Goal: Information Seeking & Learning: Find specific fact

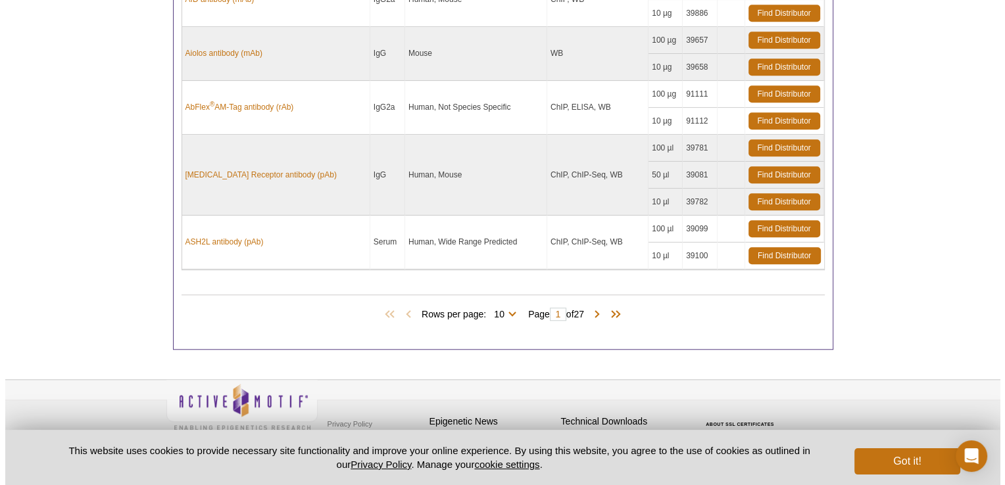
scroll to position [1136, 0]
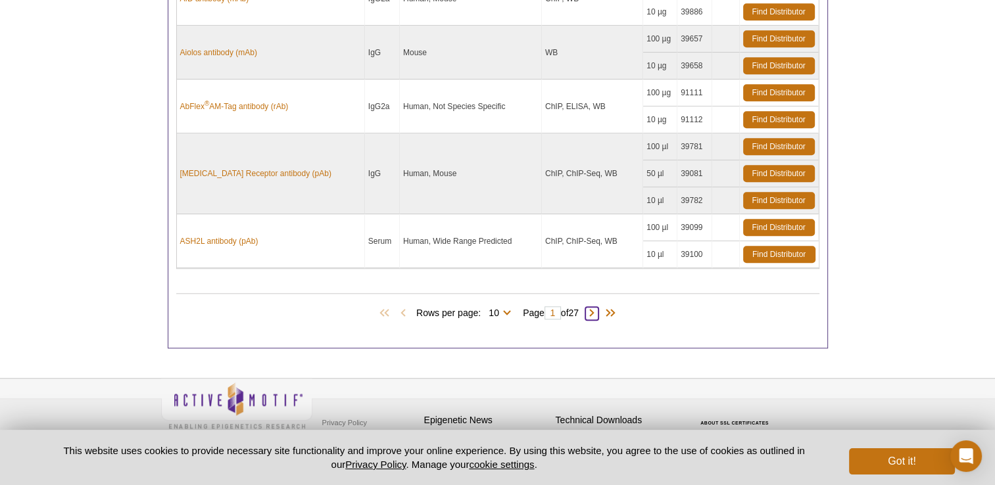
click at [596, 307] on span at bounding box center [591, 313] width 13 height 13
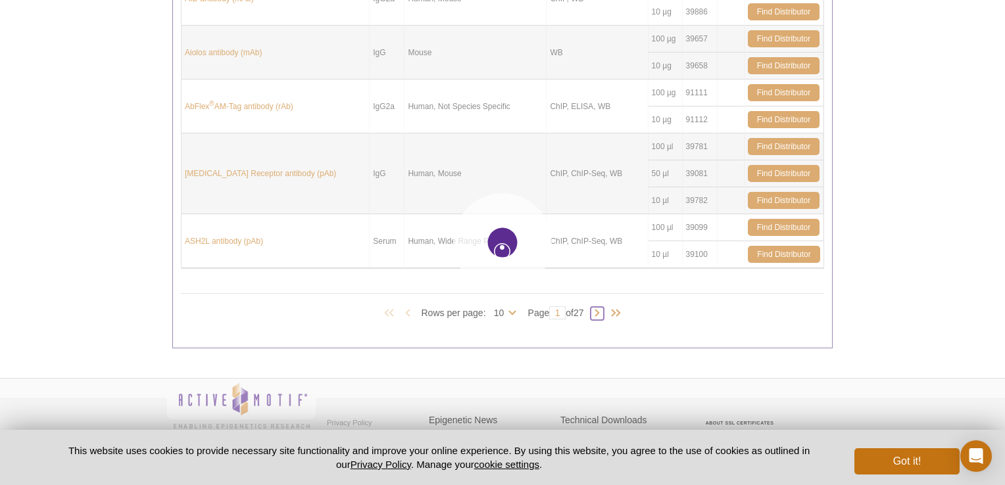
type input "2"
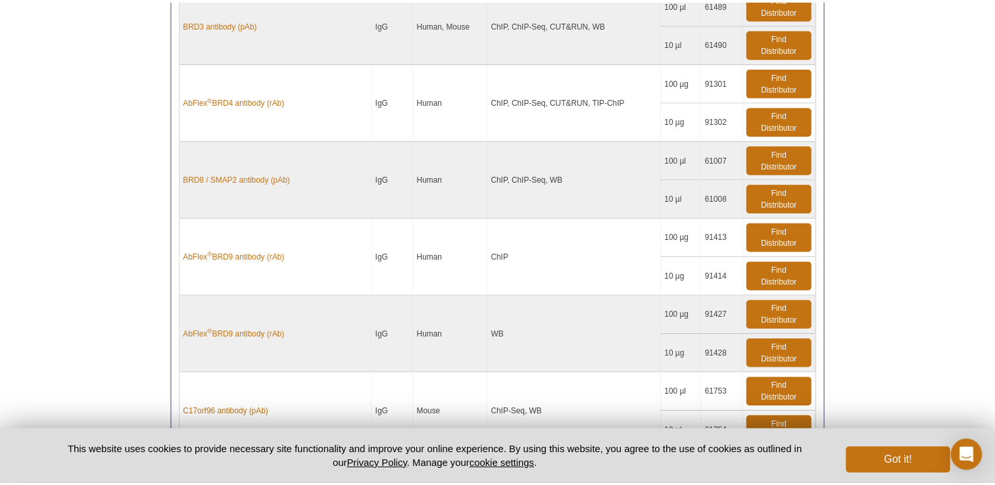
scroll to position [1082, 0]
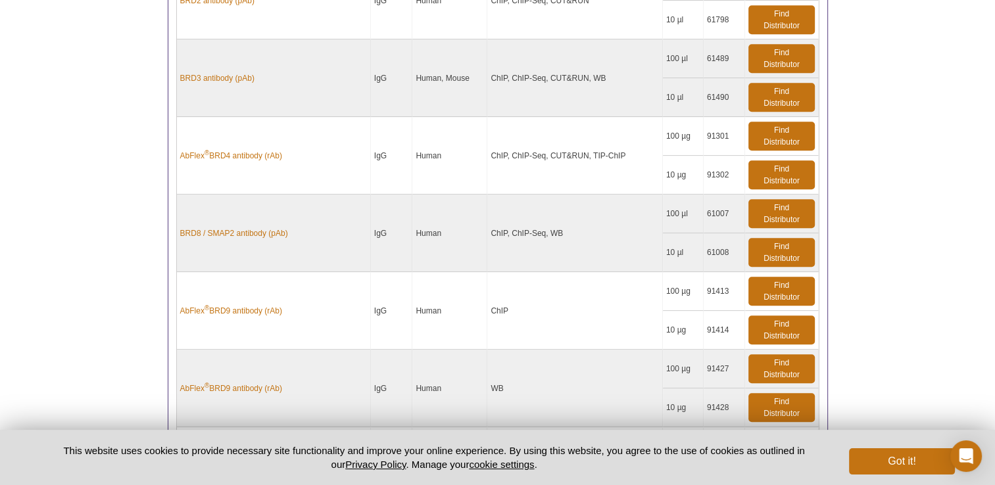
type input "20"
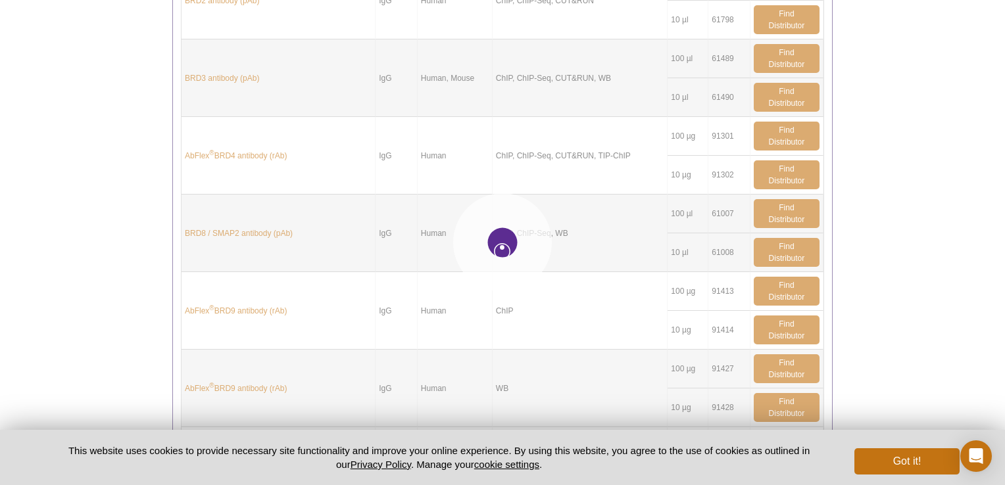
type input "20"
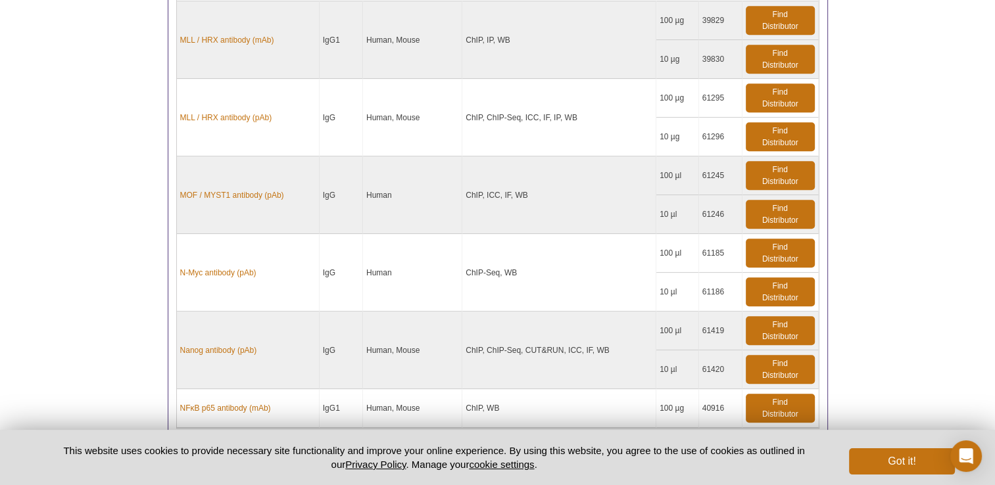
scroll to position [1281, 0]
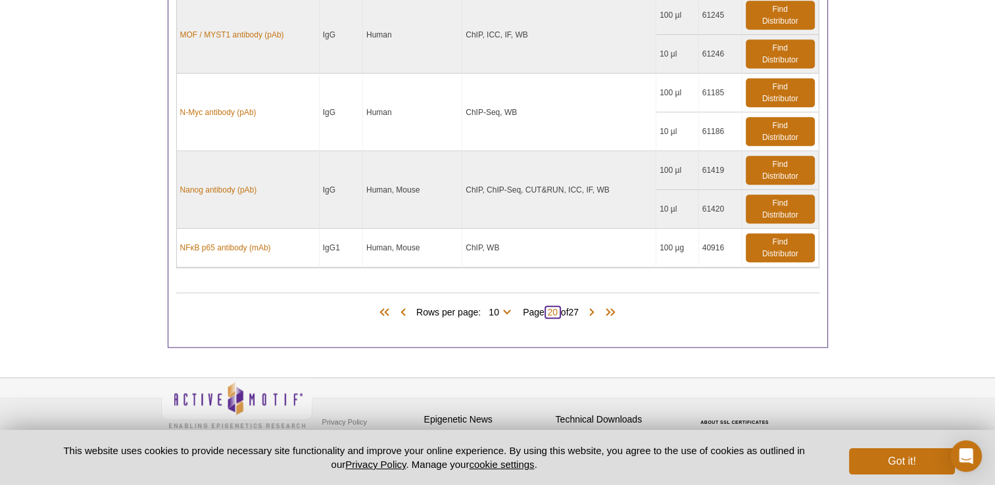
type input "2"
type input "15"
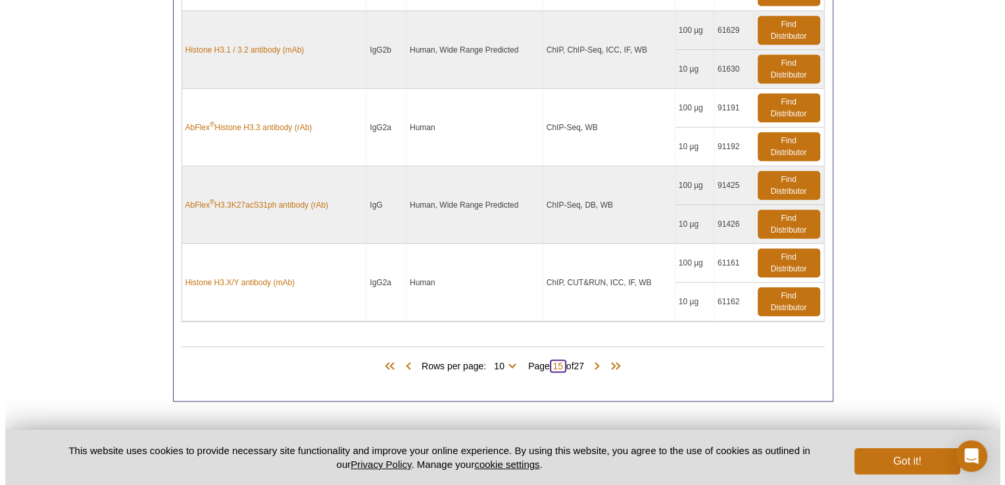
scroll to position [1268, 0]
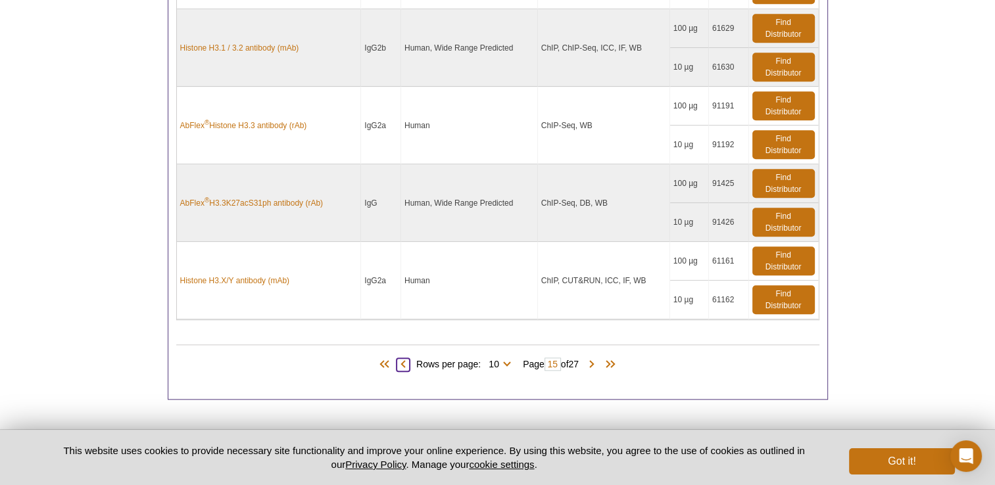
click at [400, 360] on span at bounding box center [402, 364] width 13 height 13
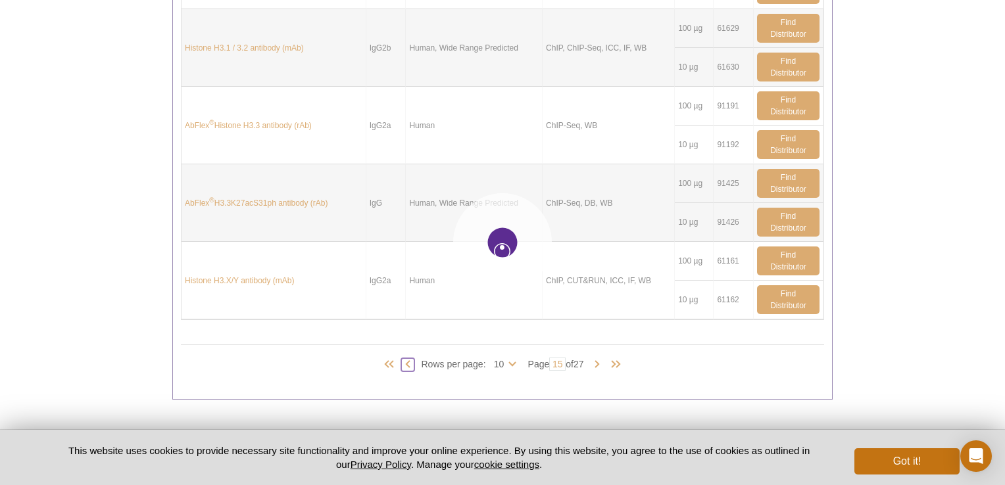
type input "14"
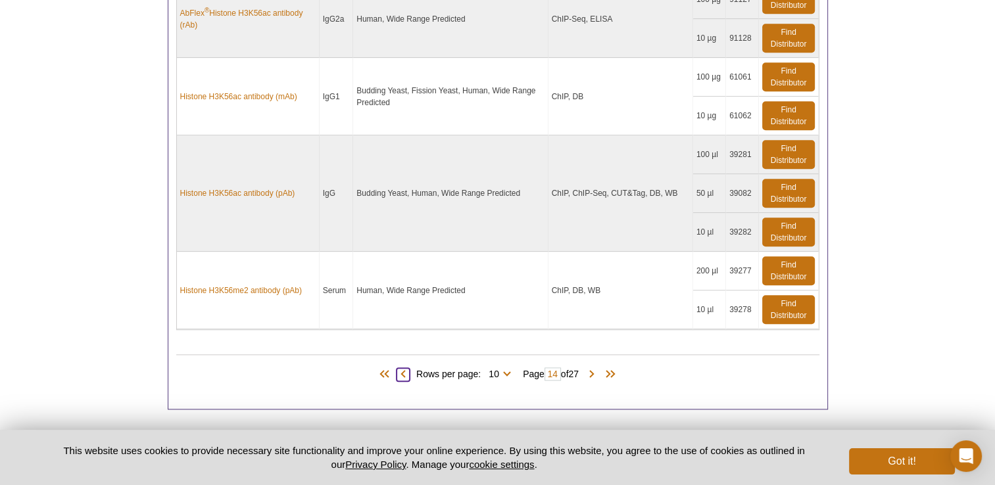
scroll to position [1352, 0]
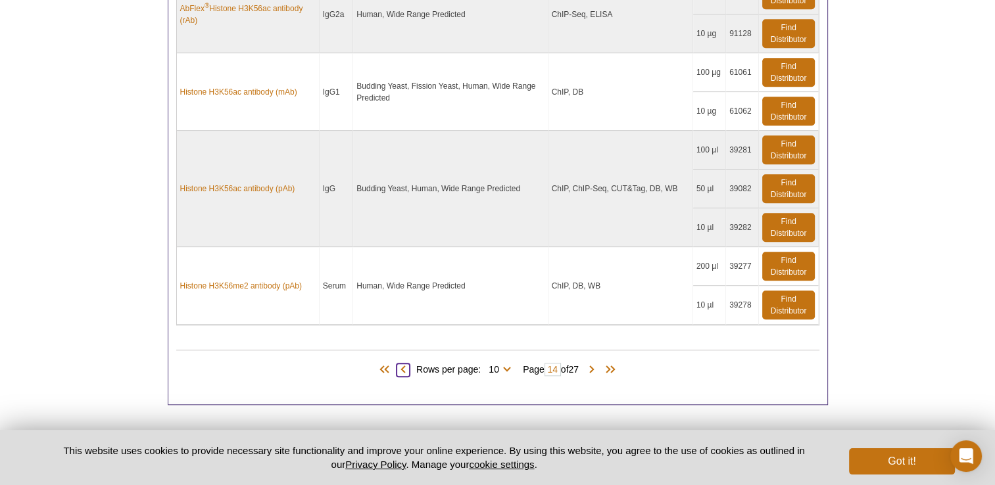
click at [398, 366] on span at bounding box center [402, 370] width 13 height 13
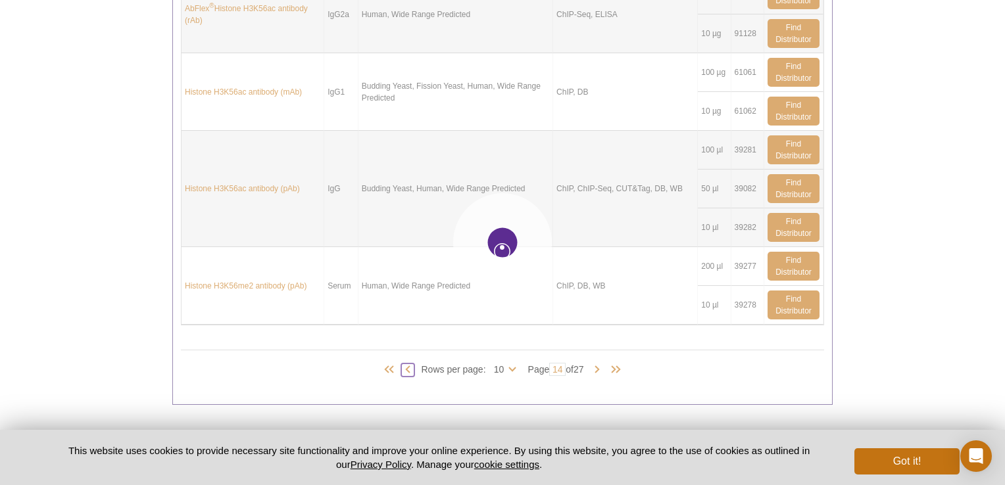
type input "13"
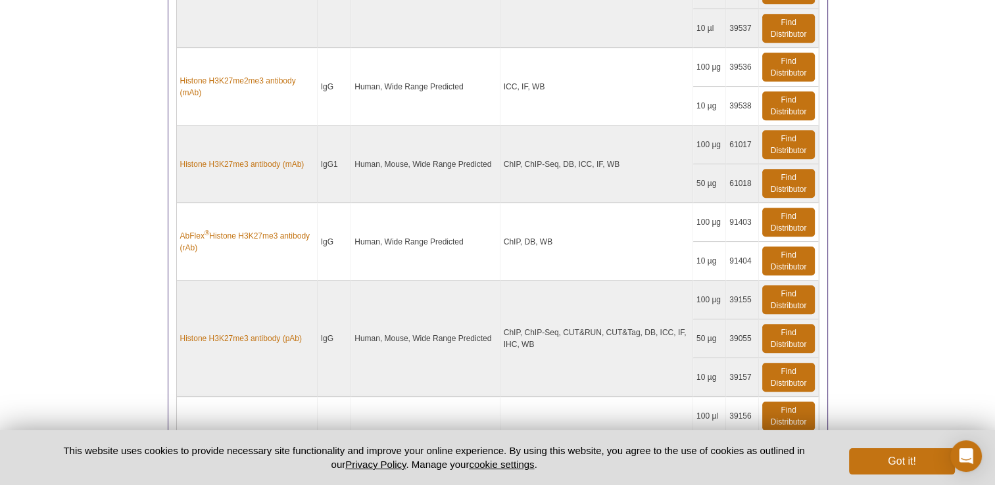
scroll to position [1364, 0]
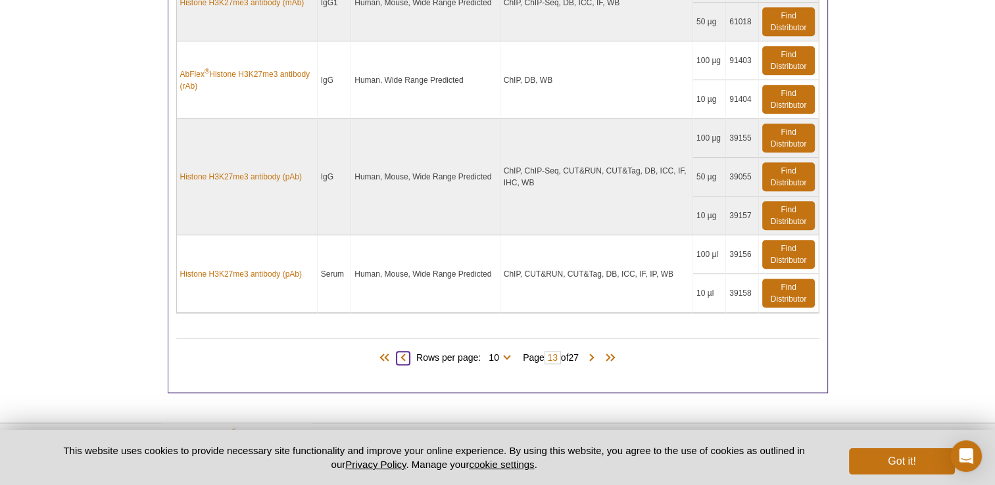
click at [397, 352] on span at bounding box center [402, 358] width 13 height 13
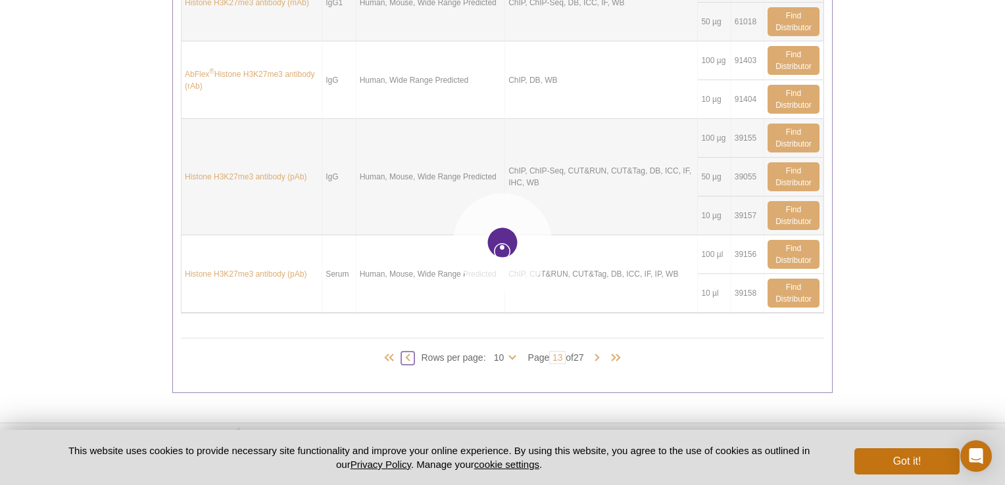
type input "12"
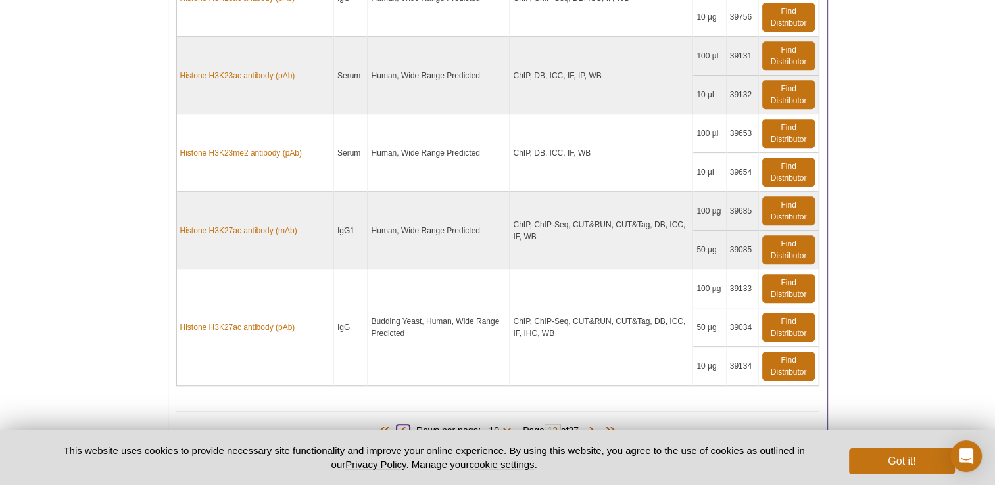
scroll to position [1370, 0]
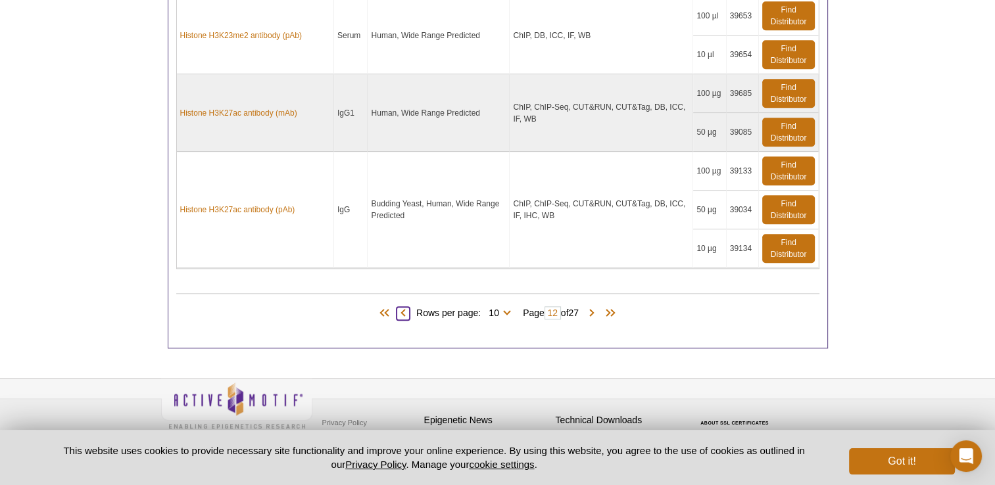
click at [397, 308] on span at bounding box center [402, 313] width 13 height 13
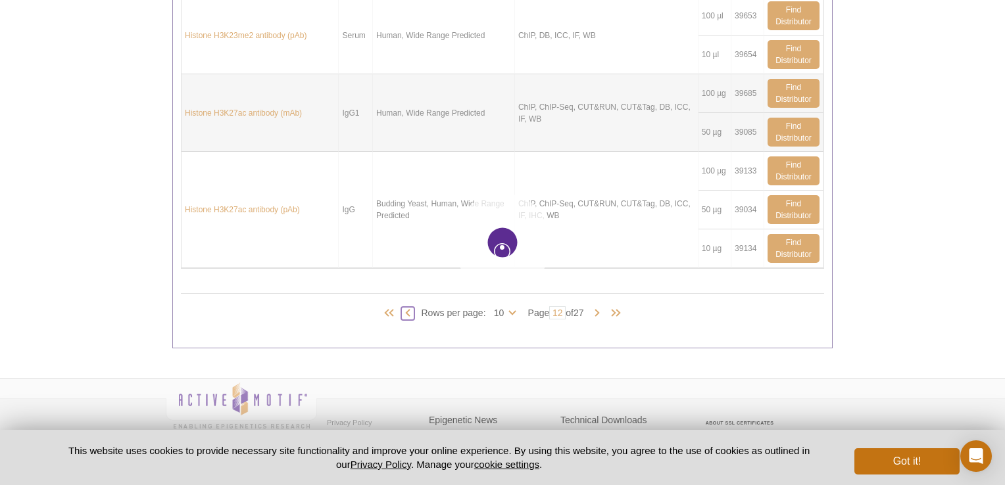
type input "11"
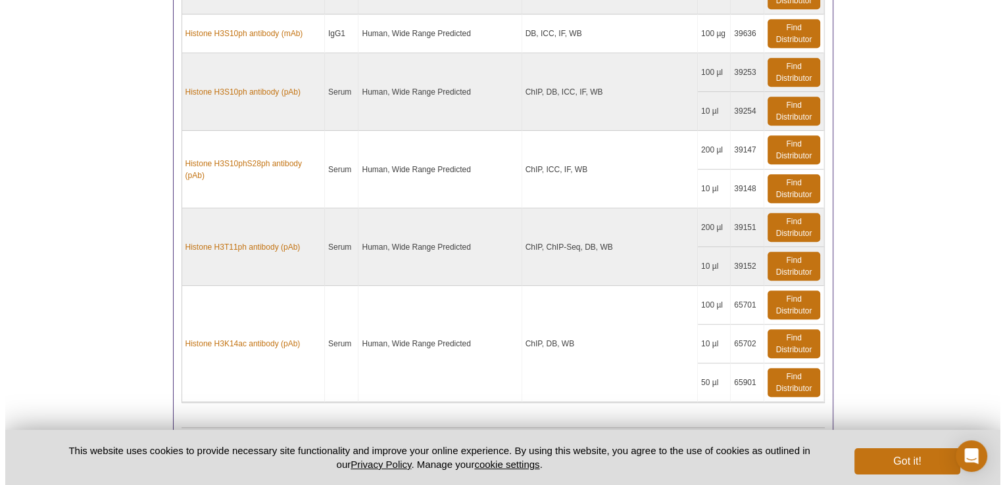
scroll to position [1388, 0]
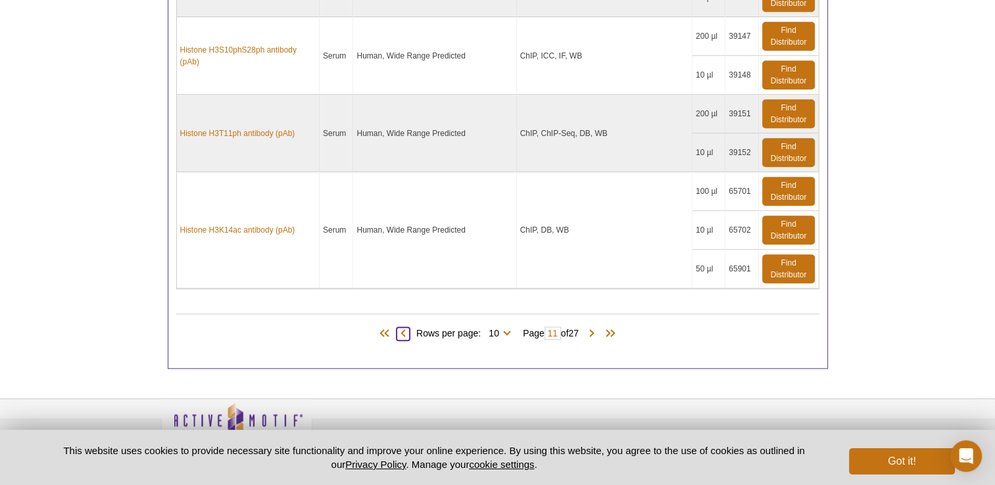
click at [397, 327] on span at bounding box center [402, 333] width 13 height 13
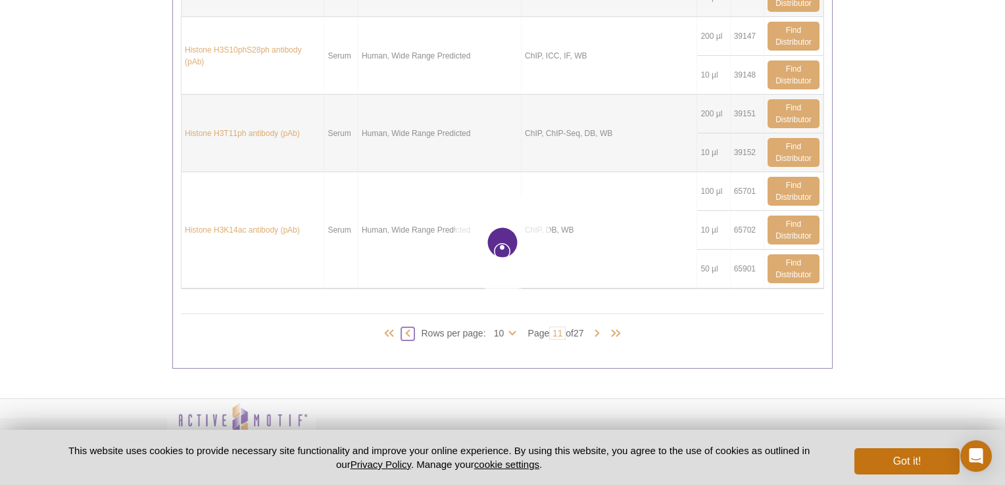
type input "10"
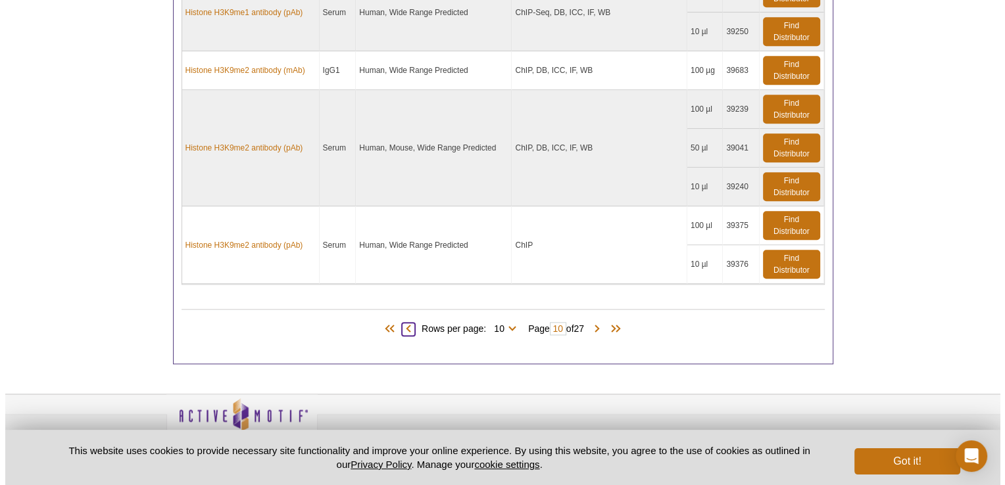
scroll to position [1396, 0]
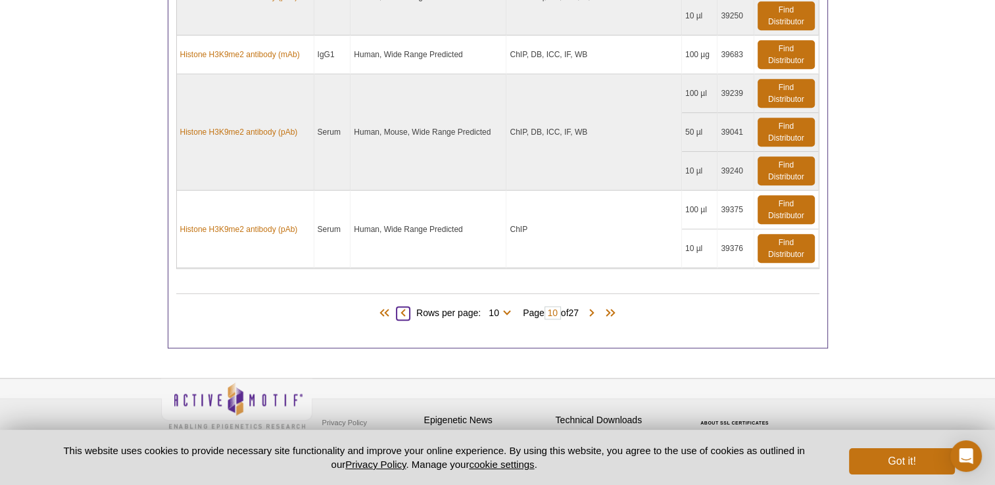
click at [396, 307] on span at bounding box center [402, 313] width 13 height 13
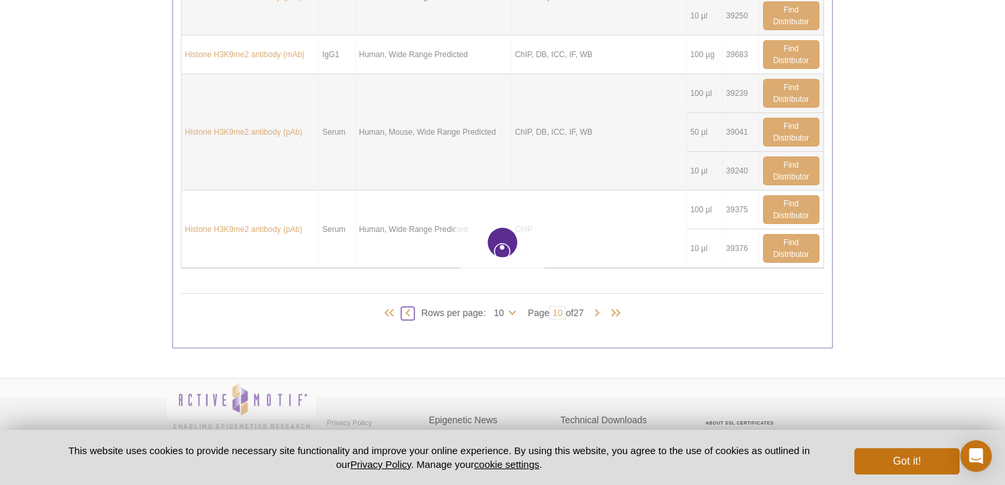
type input "9"
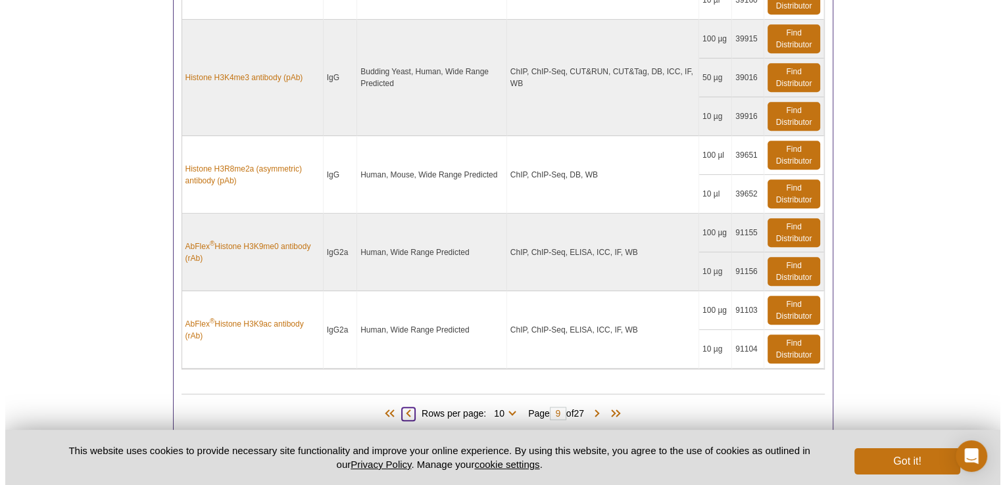
scroll to position [1349, 0]
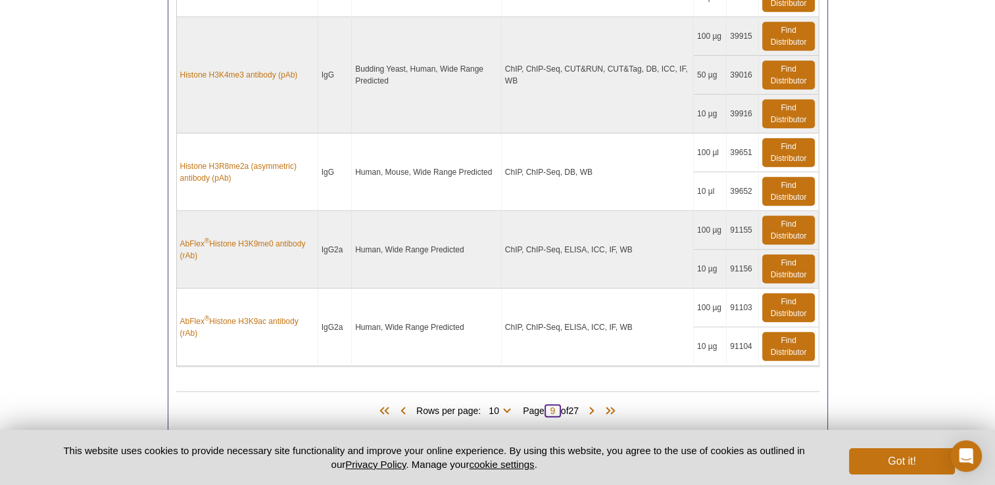
click at [557, 404] on input "9" at bounding box center [552, 410] width 16 height 13
type input "20"
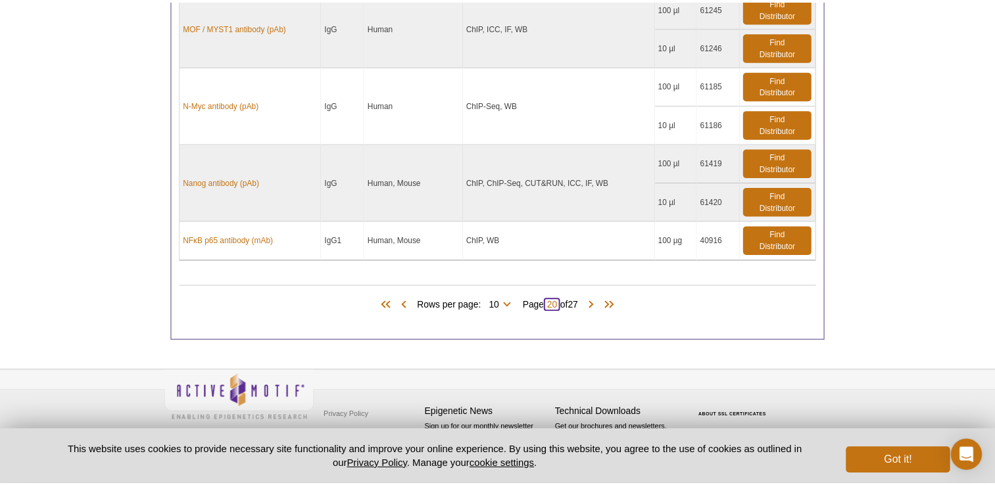
scroll to position [1281, 0]
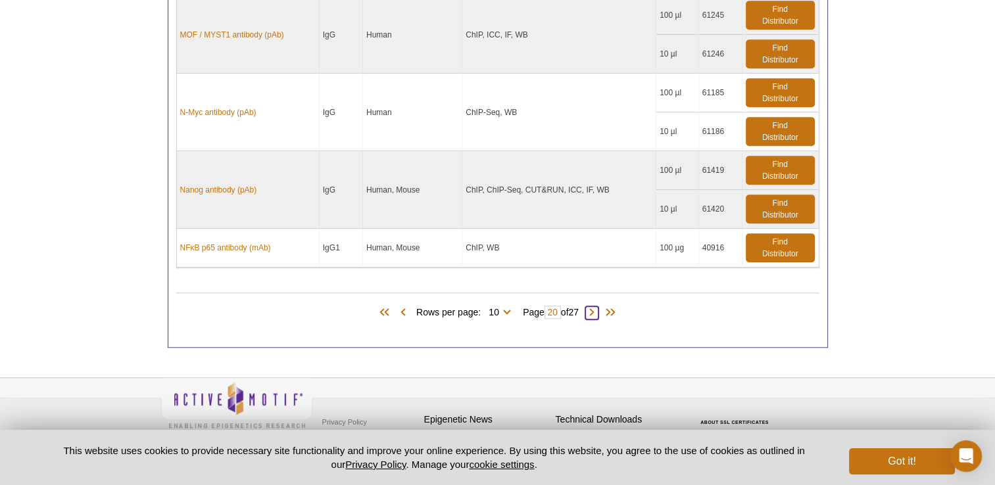
click at [597, 306] on span at bounding box center [591, 312] width 13 height 13
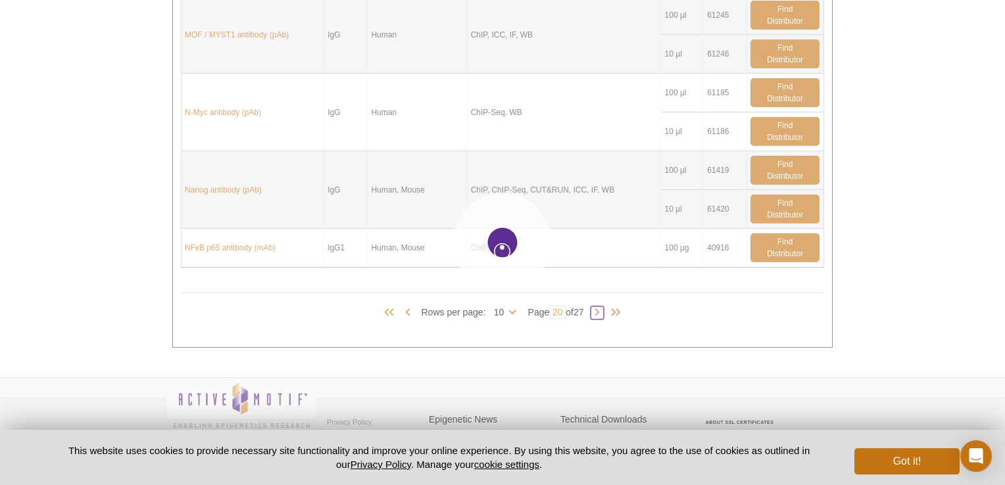
type input "21"
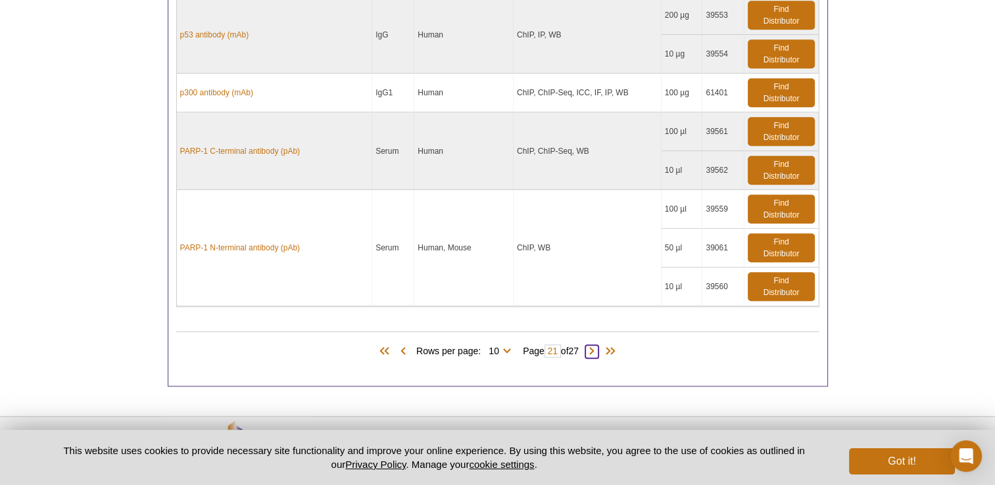
click at [594, 347] on span at bounding box center [591, 351] width 13 height 13
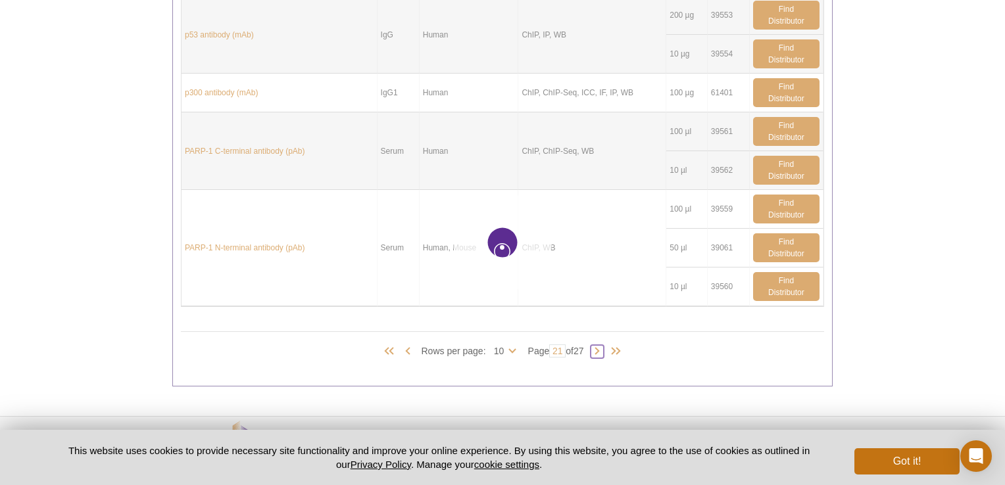
type input "22"
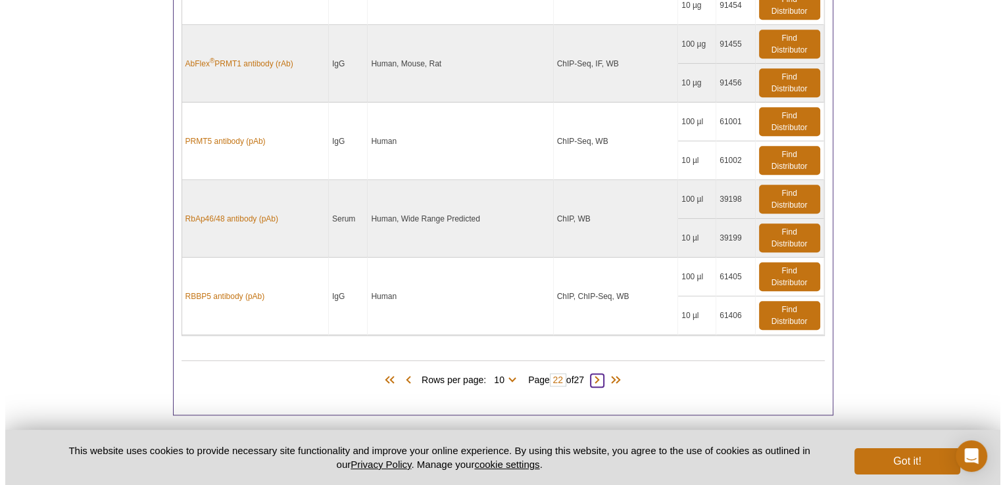
scroll to position [1256, 0]
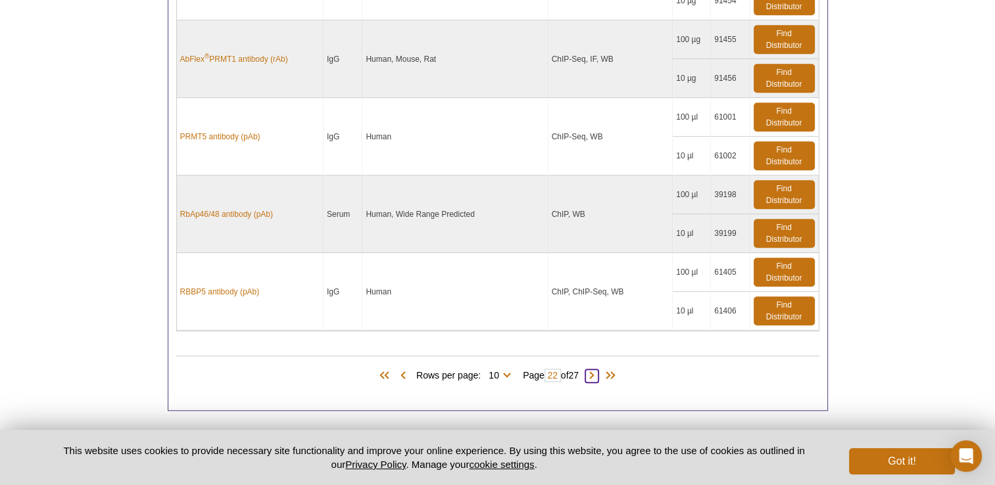
click at [596, 369] on span at bounding box center [591, 375] width 13 height 13
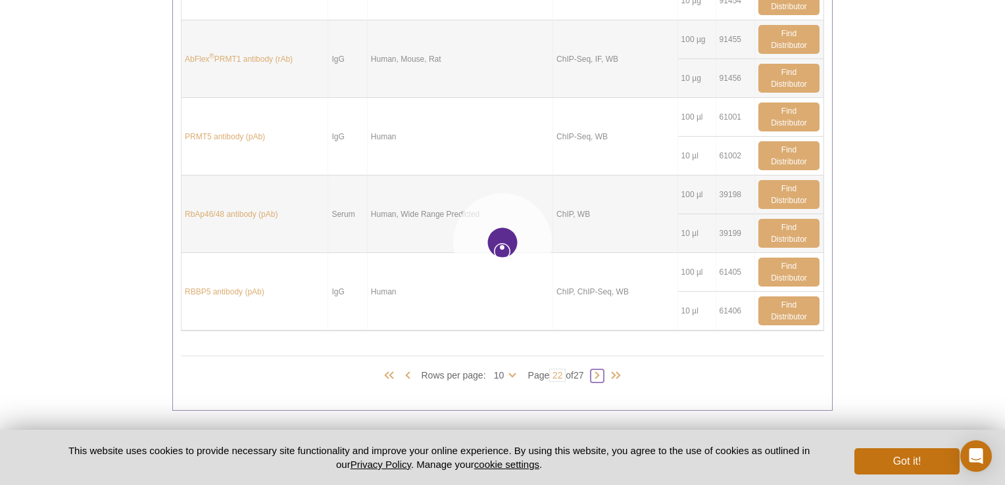
type input "23"
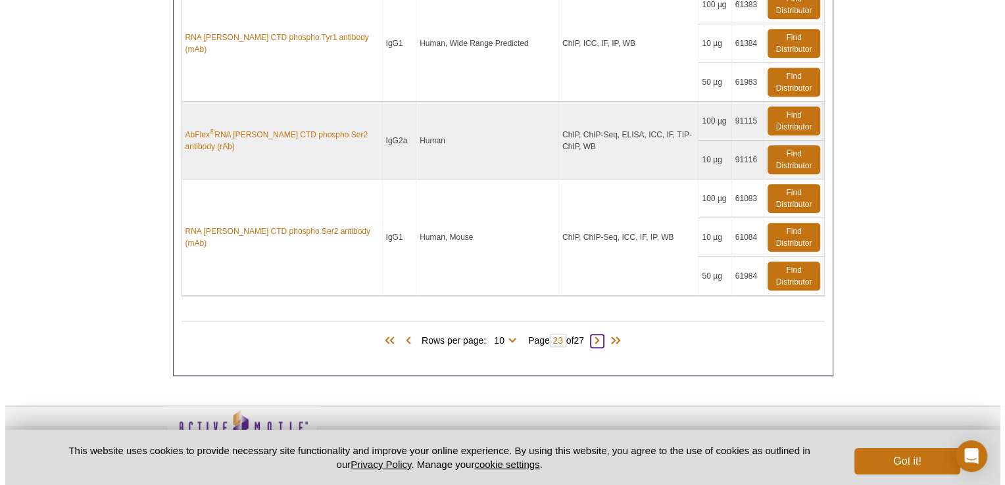
scroll to position [1423, 0]
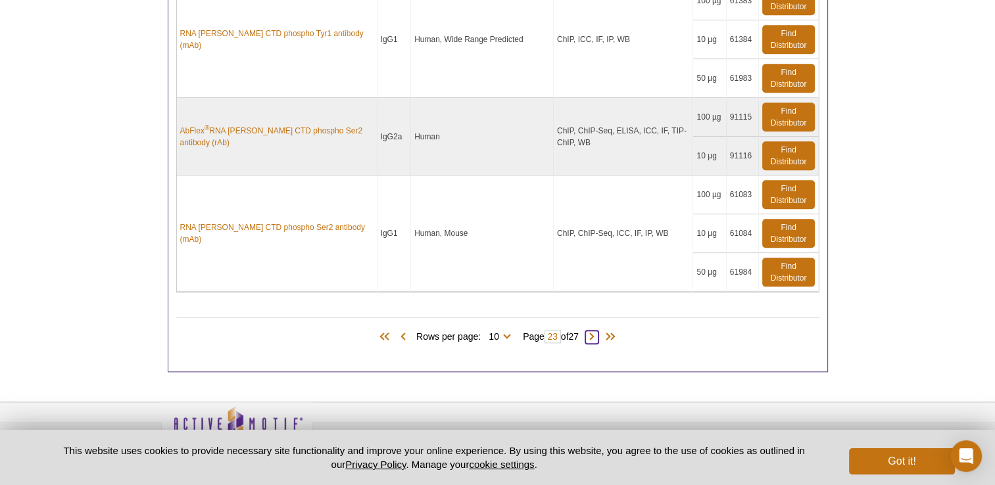
click at [598, 331] on span at bounding box center [591, 337] width 13 height 13
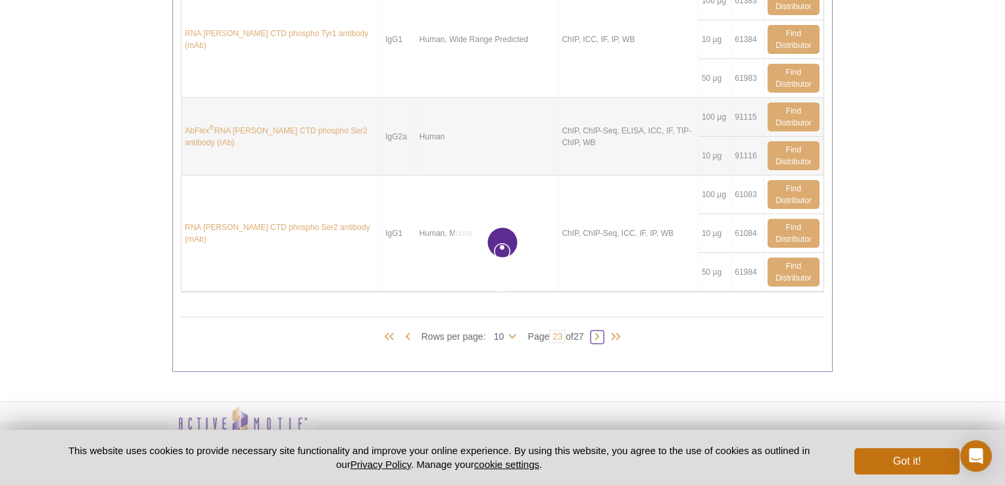
type input "24"
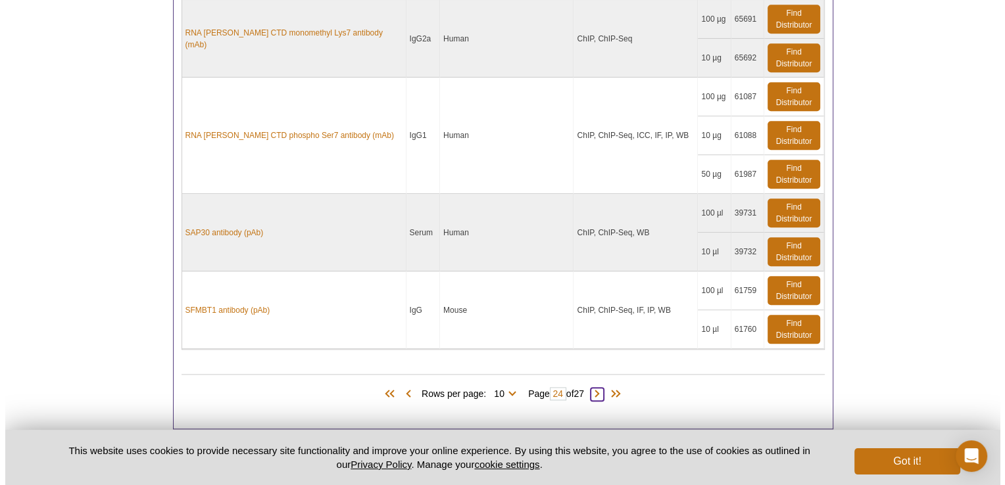
scroll to position [1435, 0]
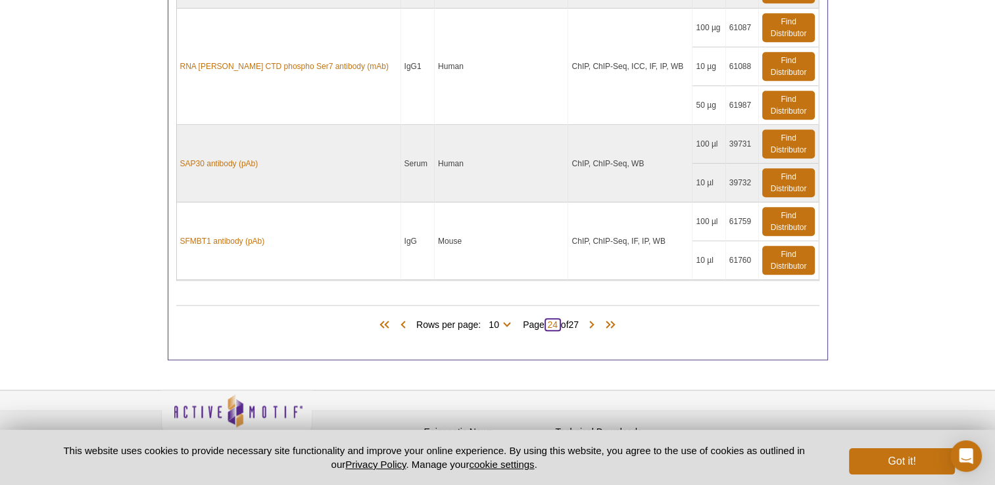
click at [557, 318] on input "24" at bounding box center [552, 324] width 16 height 13
type input "2"
click at [557, 318] on input "10" at bounding box center [552, 324] width 16 height 13
type input "10"
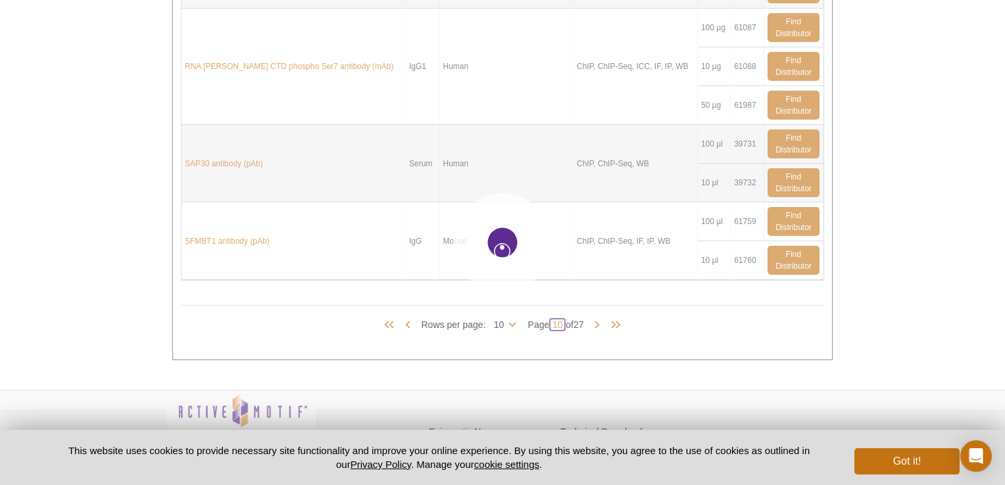
type input "10"
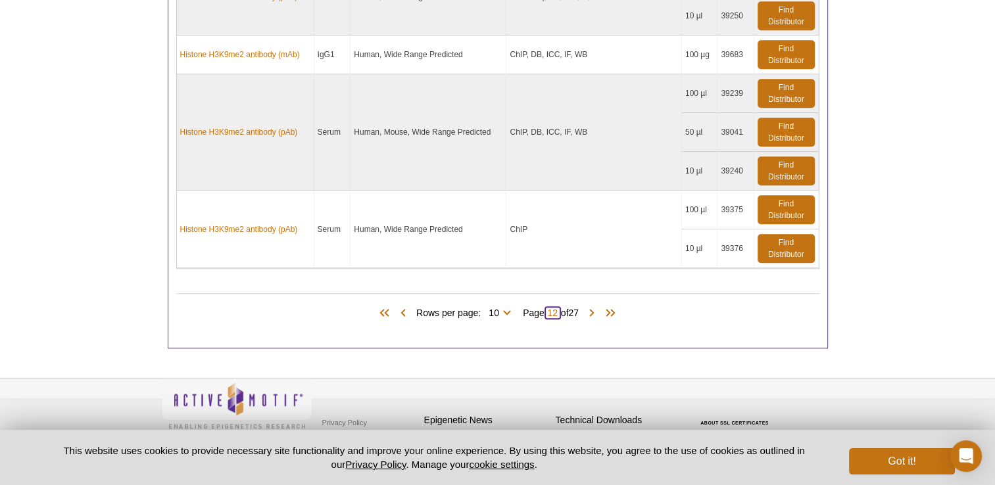
type input "12"
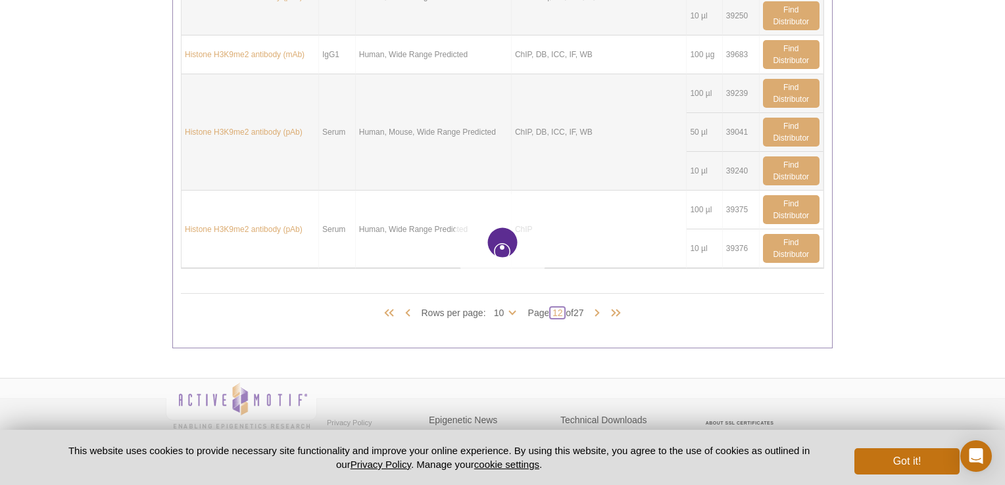
type input "12"
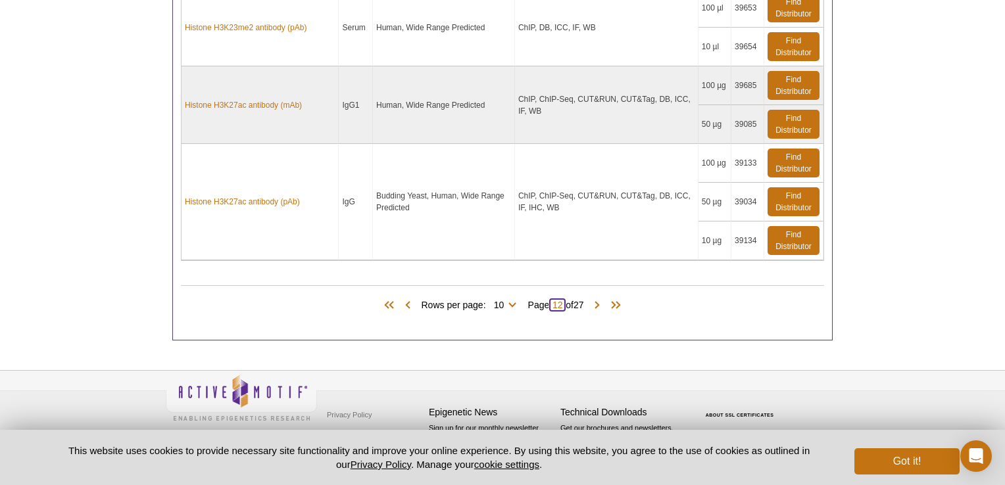
scroll to position [1370, 0]
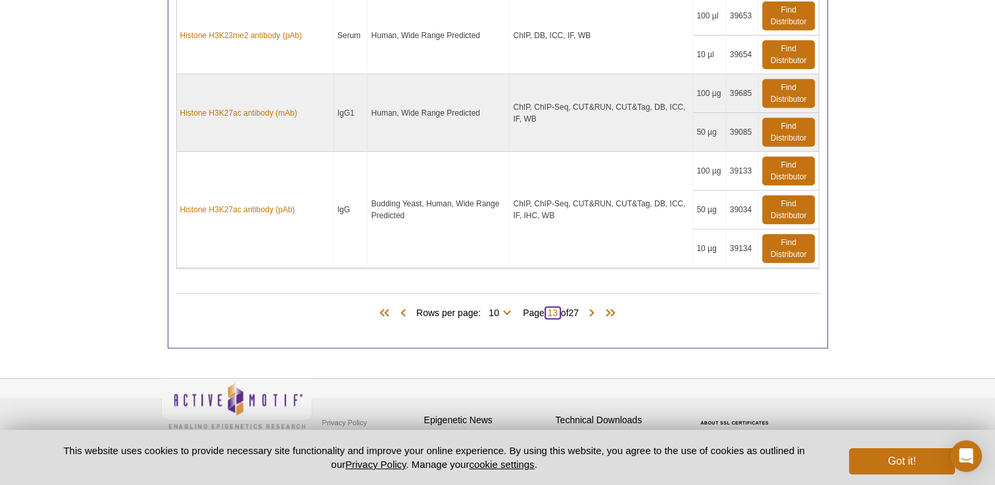
type input "13"
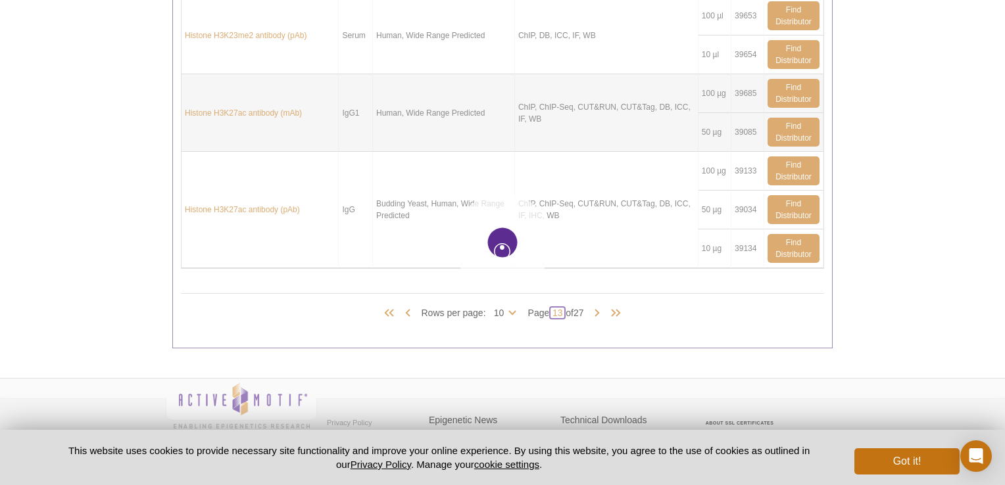
type input "13"
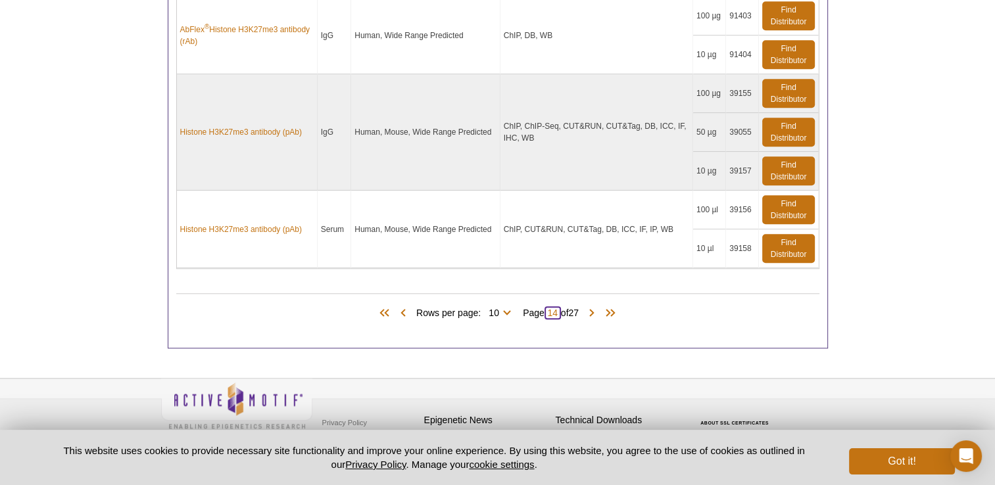
type input "14"
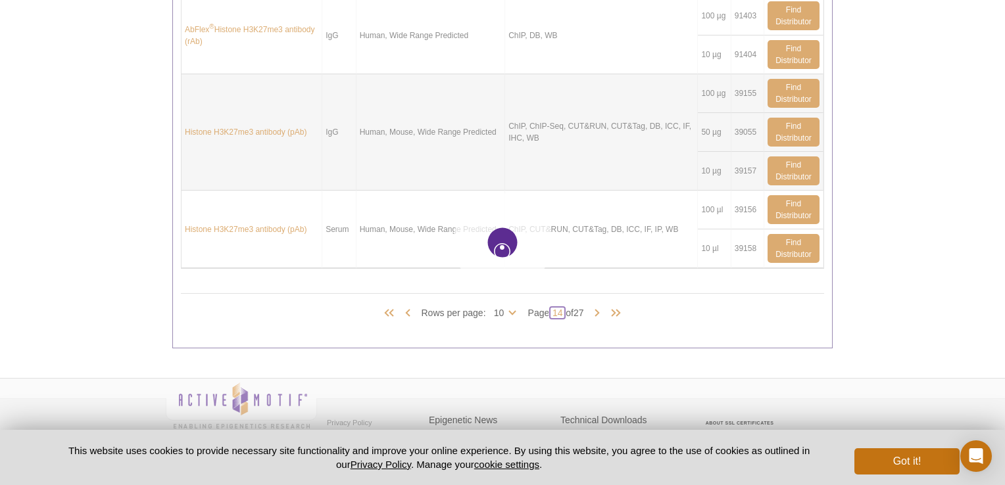
type input "14"
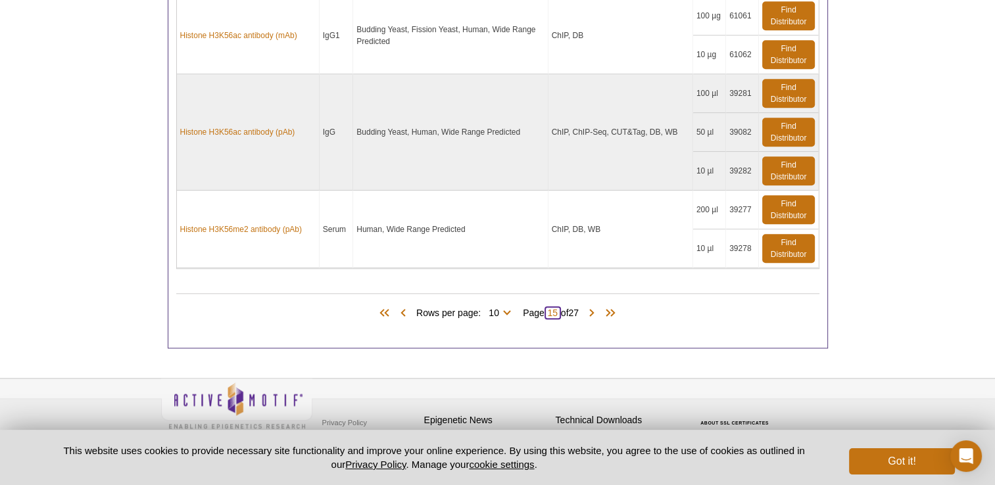
type input "15"
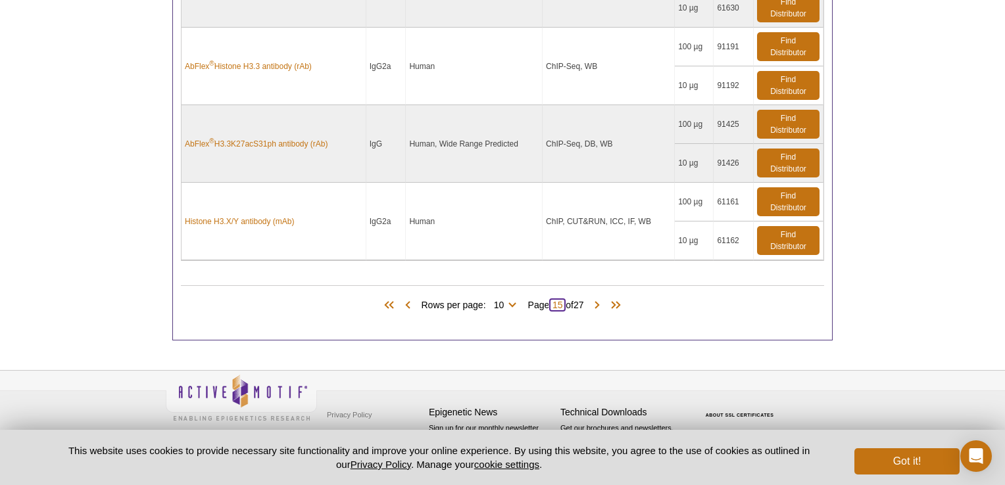
scroll to position [1319, 0]
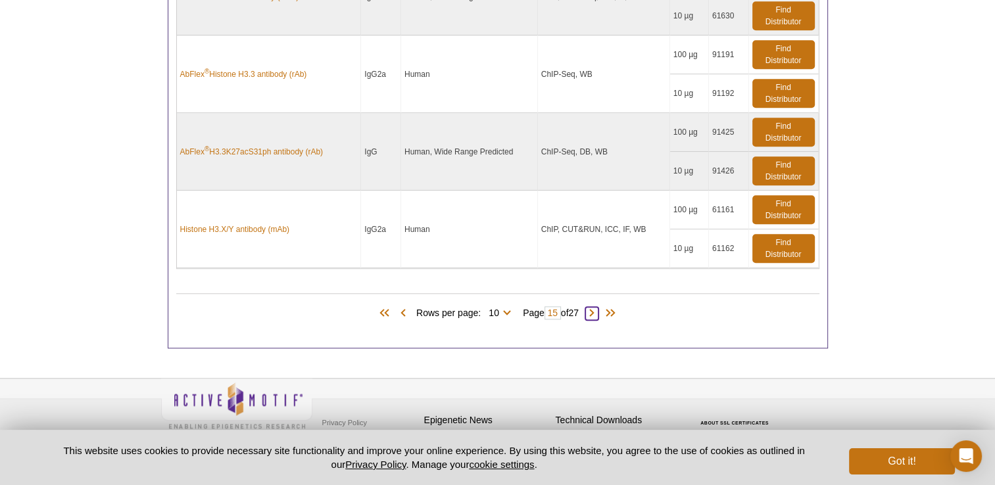
click at [594, 307] on span at bounding box center [591, 313] width 13 height 13
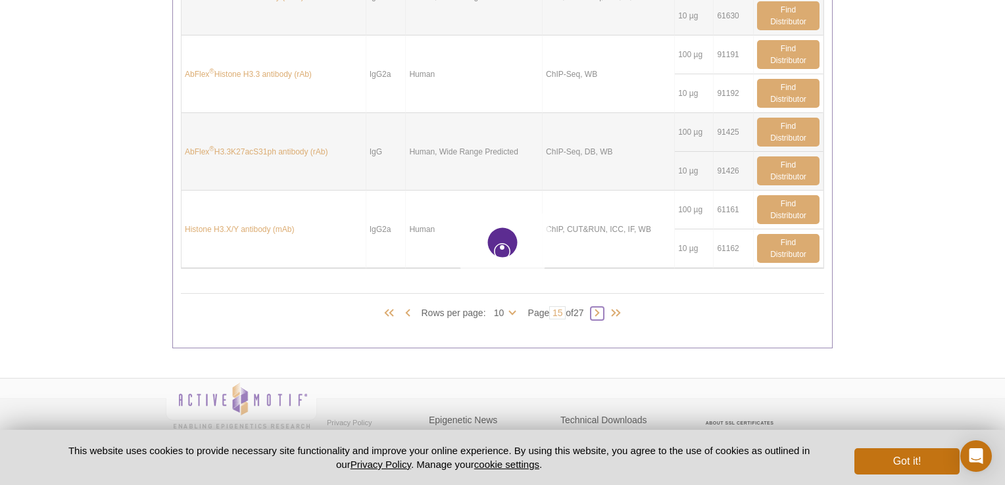
type input "16"
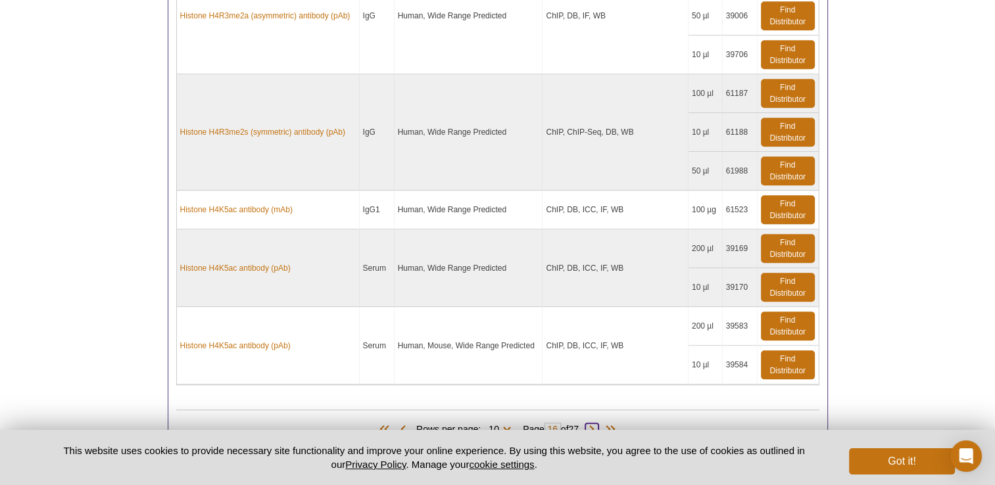
click at [594, 423] on span at bounding box center [591, 429] width 13 height 13
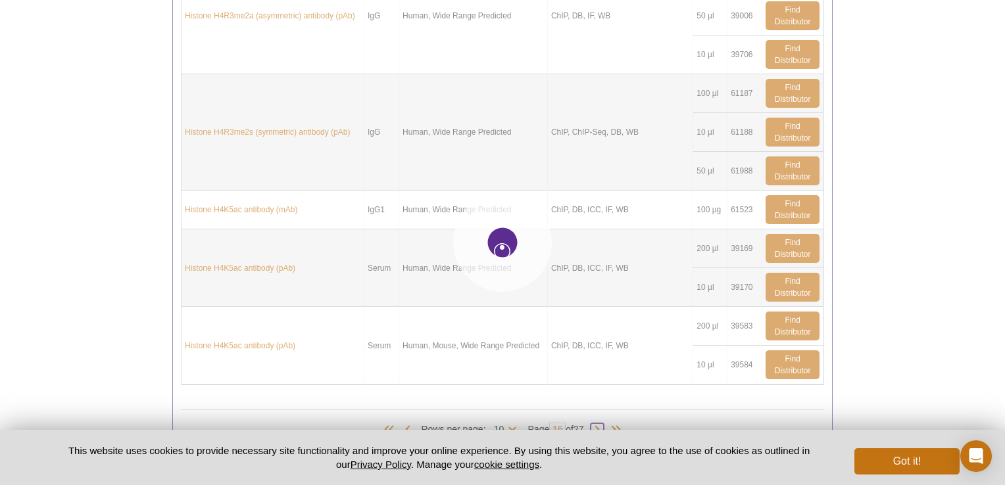
type input "17"
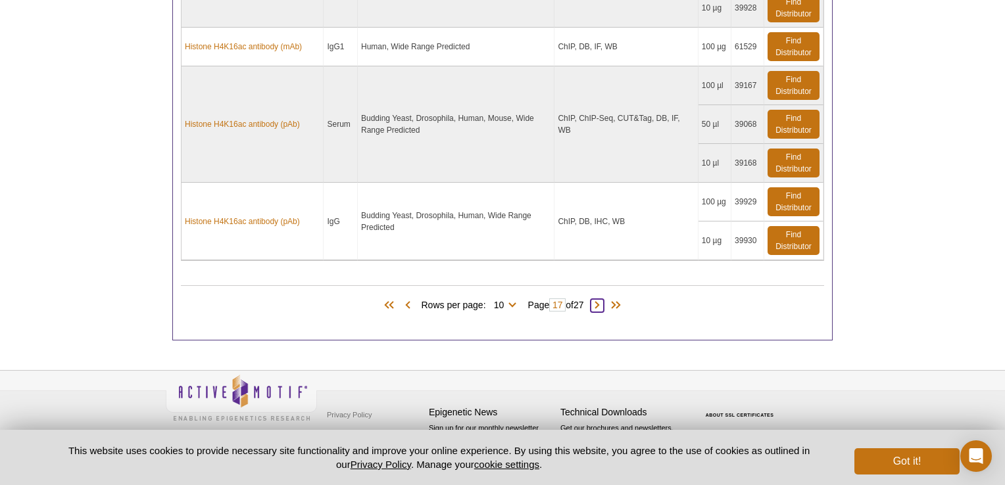
scroll to position [1292, 0]
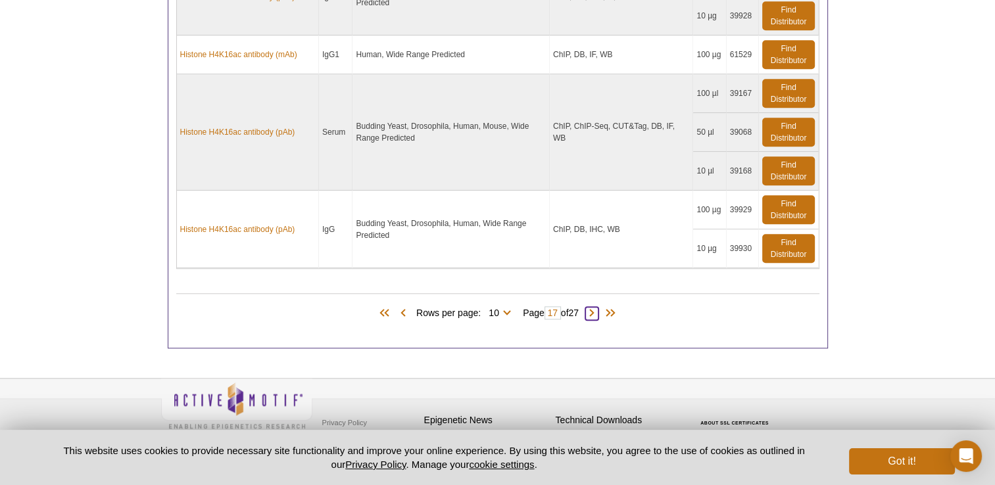
click at [598, 307] on span at bounding box center [591, 313] width 13 height 13
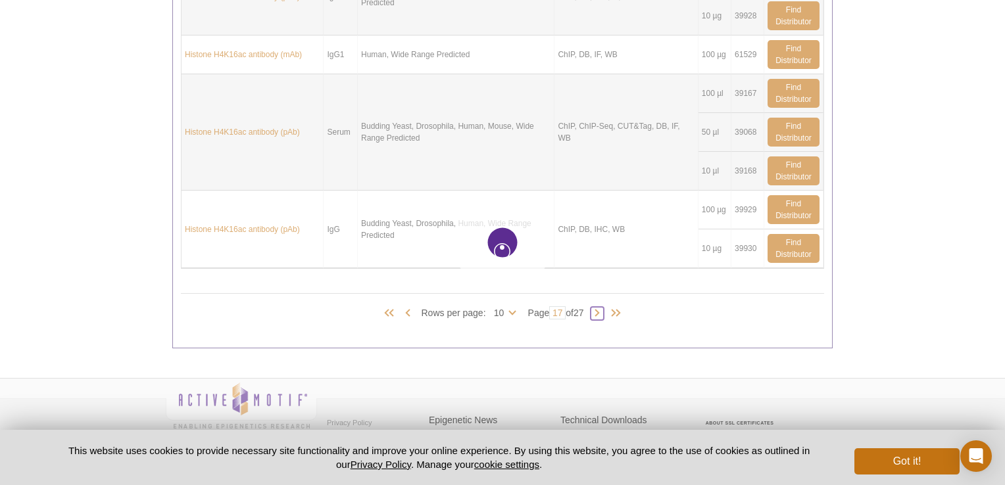
type input "18"
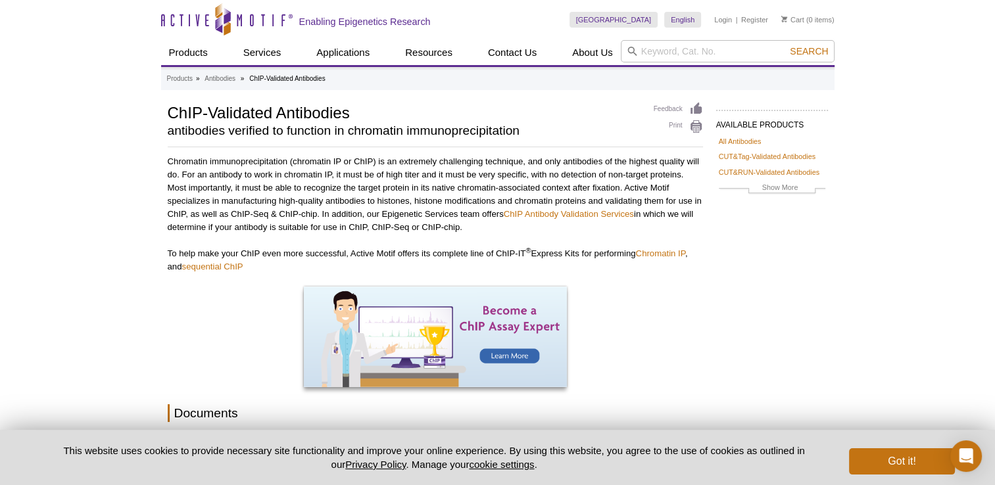
scroll to position [0, 0]
click at [640, 49] on input "search" at bounding box center [728, 51] width 214 height 22
type input "IgG"
click at [786, 45] on button "Search" at bounding box center [809, 51] width 46 height 12
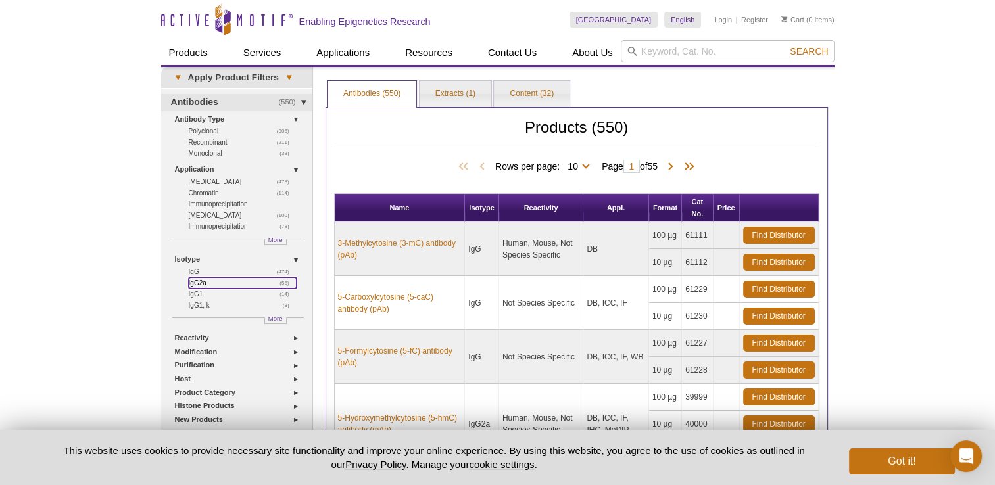
click at [197, 283] on link "(56) IgG2a" at bounding box center [243, 282] width 108 height 11
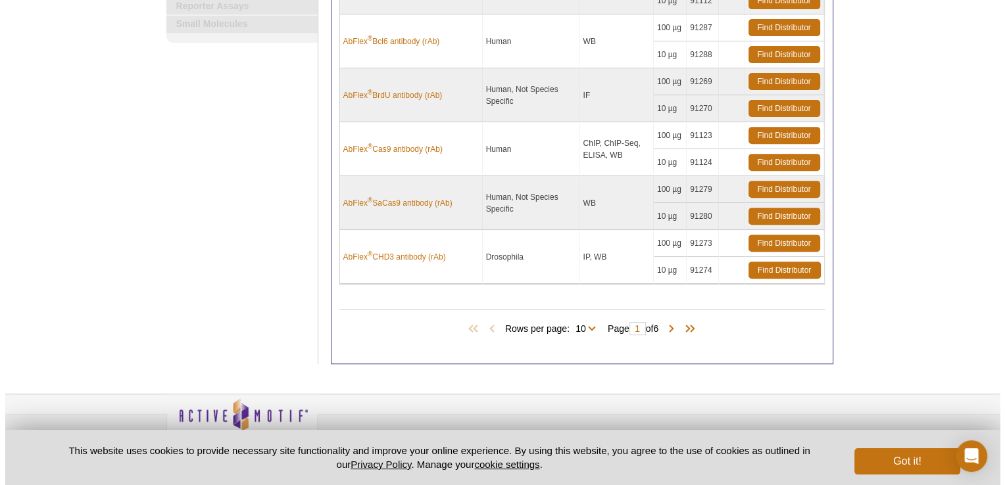
scroll to position [523, 0]
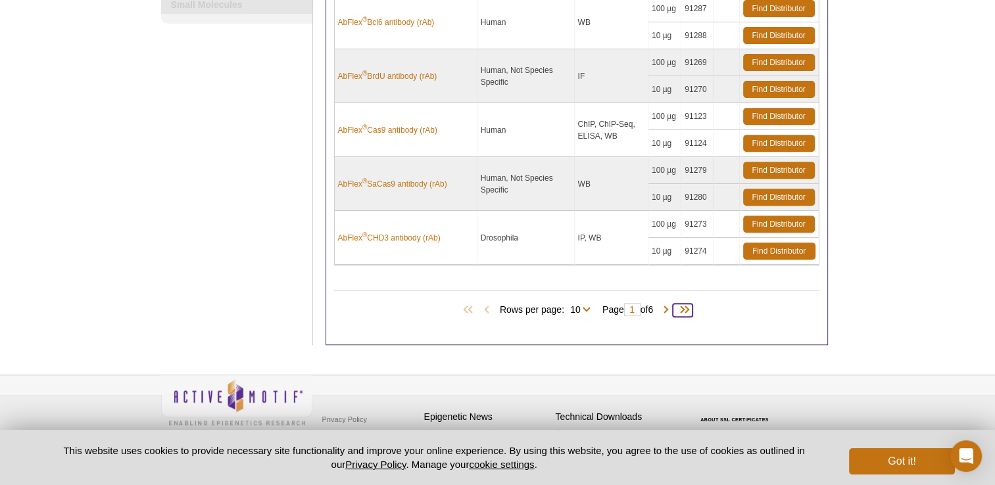
click at [692, 304] on span at bounding box center [683, 310] width 20 height 13
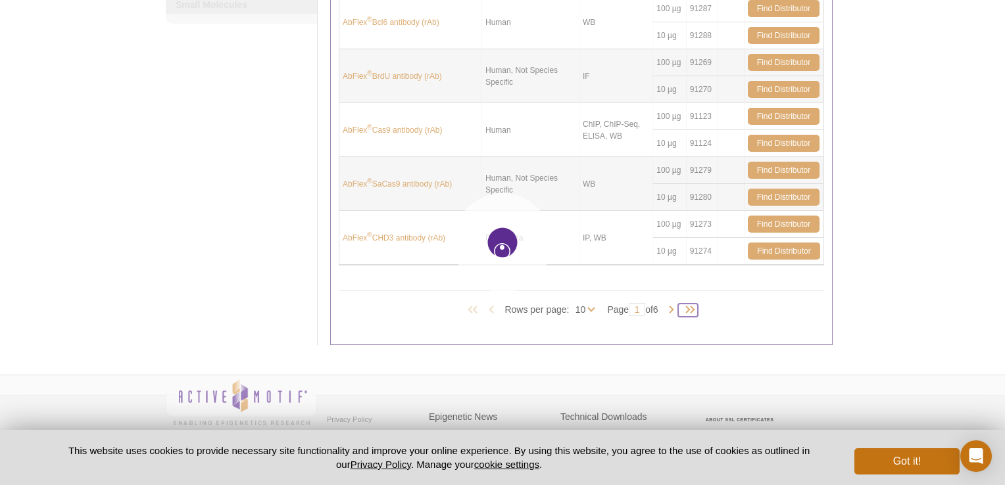
type input "6"
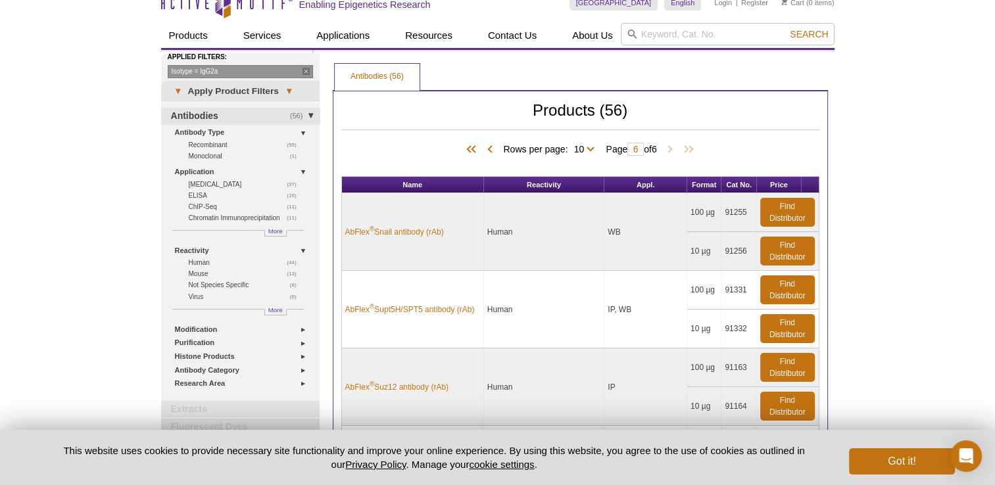
scroll to position [16, 0]
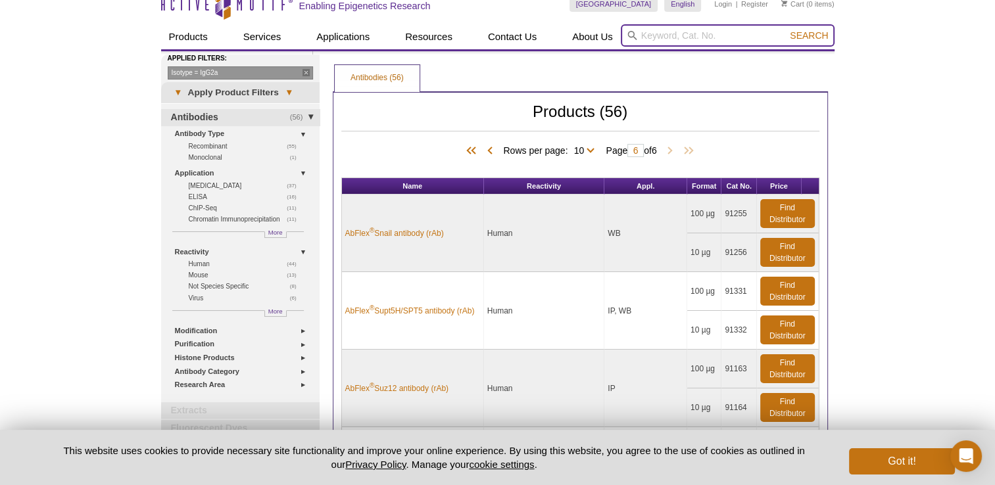
click at [671, 34] on input "search" at bounding box center [728, 35] width 214 height 22
click at [786, 30] on button "Search" at bounding box center [809, 36] width 46 height 12
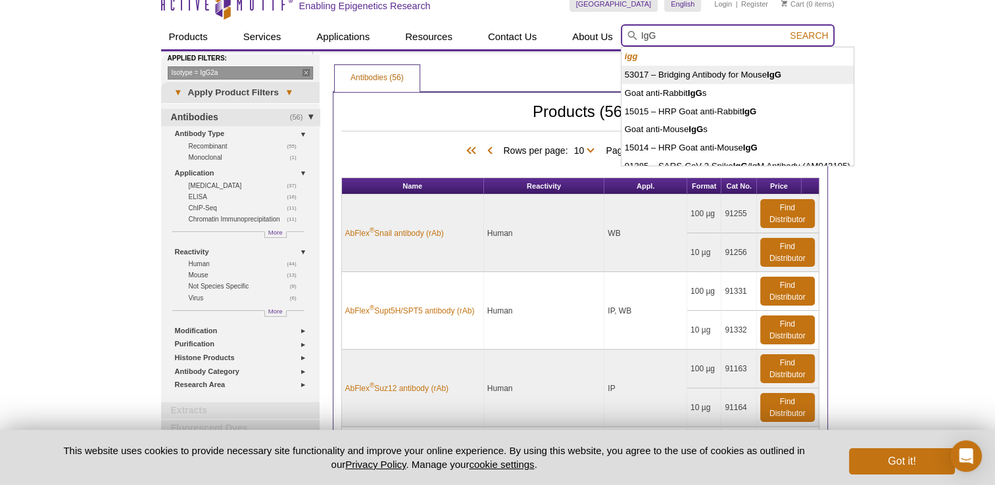
click at [929, 267] on div "Active Motif Logo Enabling Epigenetics Research 0 Search Skip to content Active…" at bounding box center [497, 434] width 995 height 901
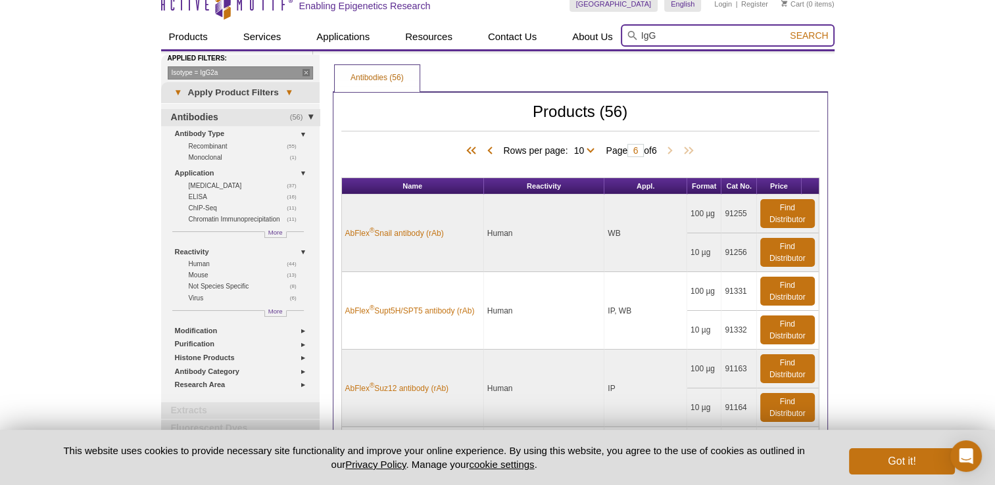
click at [665, 34] on input "IgG" at bounding box center [728, 35] width 214 height 22
click at [786, 30] on button "Search" at bounding box center [809, 36] width 46 height 12
click at [809, 34] on span "Search" at bounding box center [809, 35] width 38 height 11
click at [668, 36] on input "IgG2" at bounding box center [728, 35] width 214 height 22
type input "IgG2a"
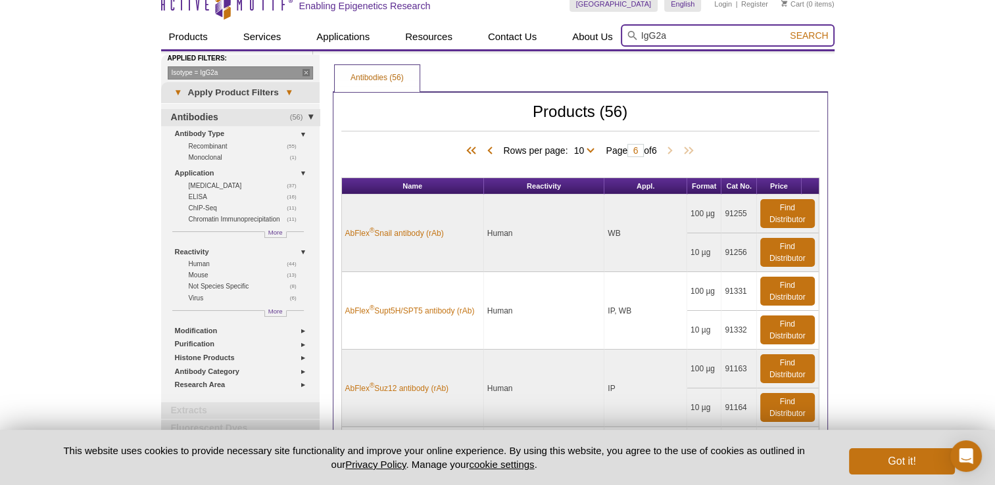
click at [786, 30] on button "Search" at bounding box center [809, 36] width 46 height 12
click at [807, 36] on span "Search" at bounding box center [809, 35] width 38 height 11
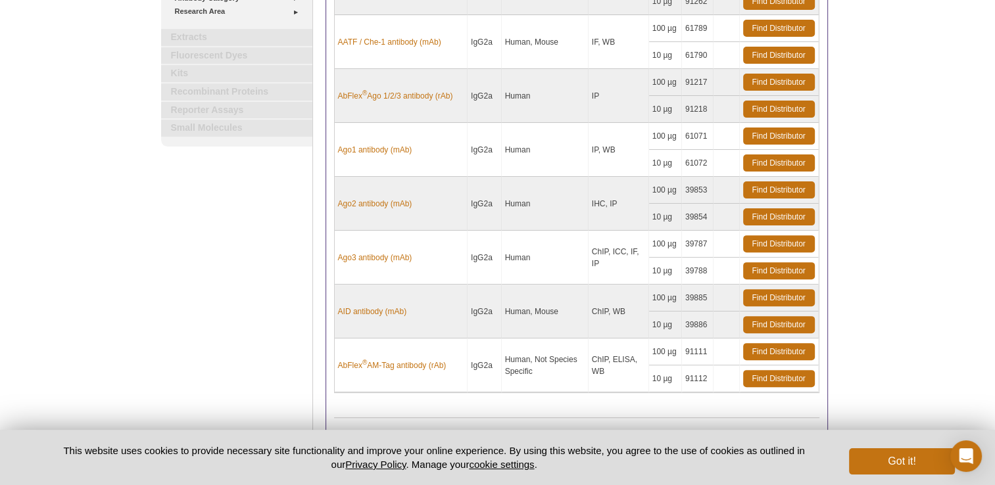
scroll to position [523, 0]
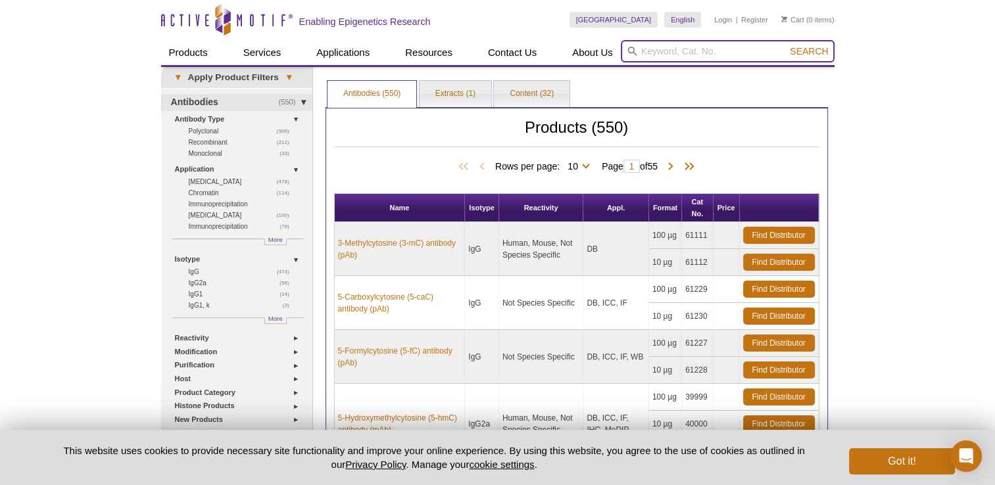
click at [642, 51] on input "search" at bounding box center [728, 51] width 214 height 22
click at [646, 47] on input "search" at bounding box center [728, 51] width 214 height 22
paste input "monoclonal IgG2b"
type input "monoclonal IgG2b"
click at [786, 45] on button "Search" at bounding box center [809, 51] width 46 height 12
